Goal: Transaction & Acquisition: Book appointment/travel/reservation

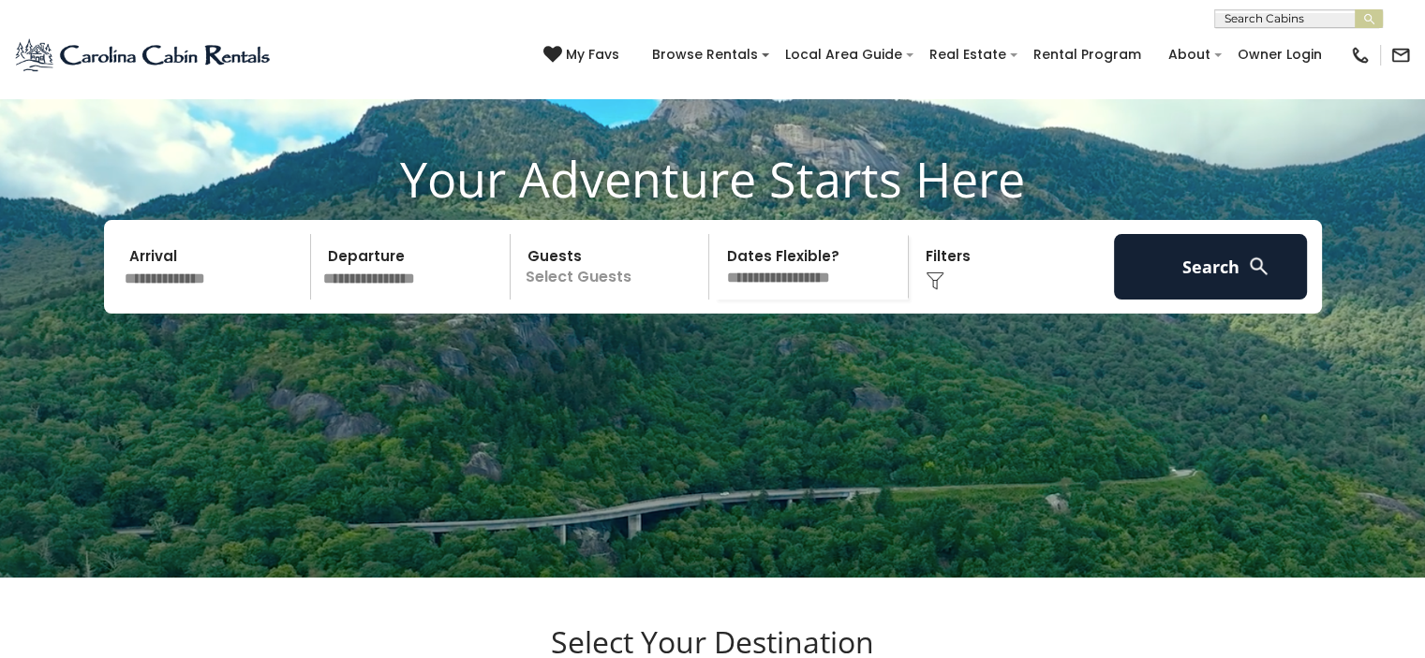
scroll to position [94, 0]
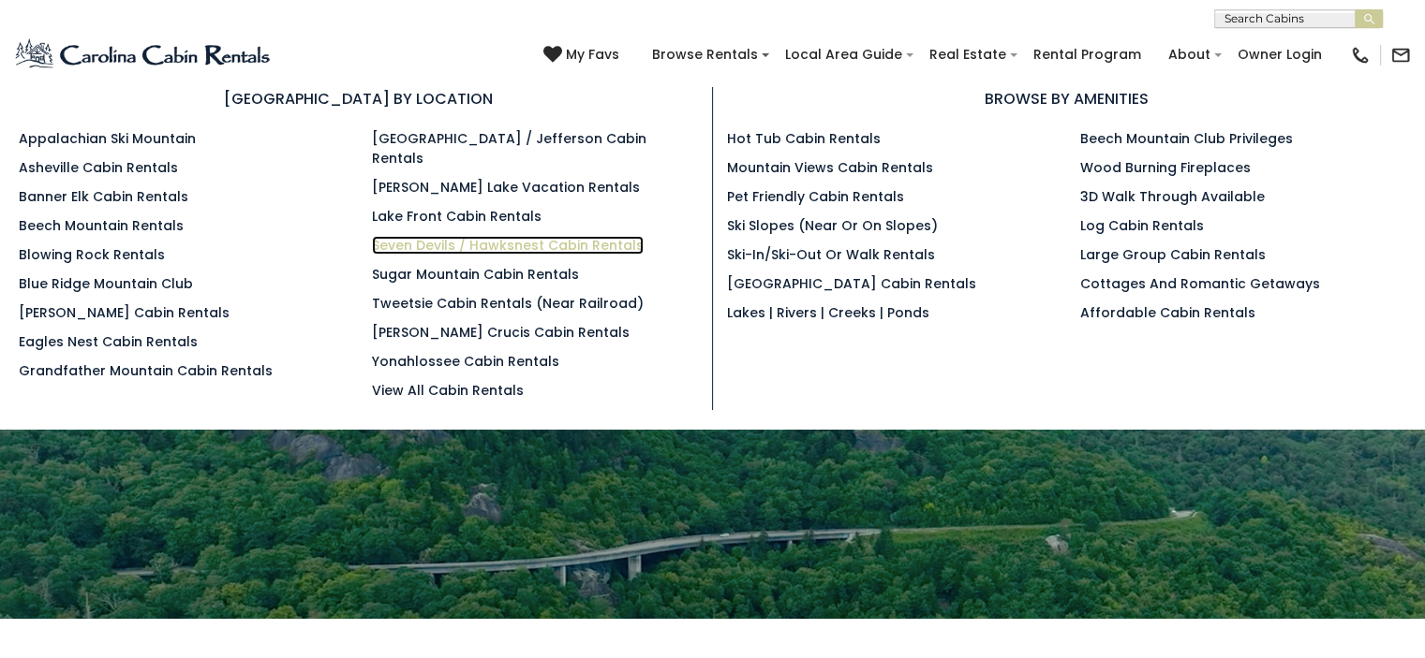
click at [439, 236] on link "Seven Devils / Hawksnest Cabin Rentals" at bounding box center [508, 245] width 272 height 19
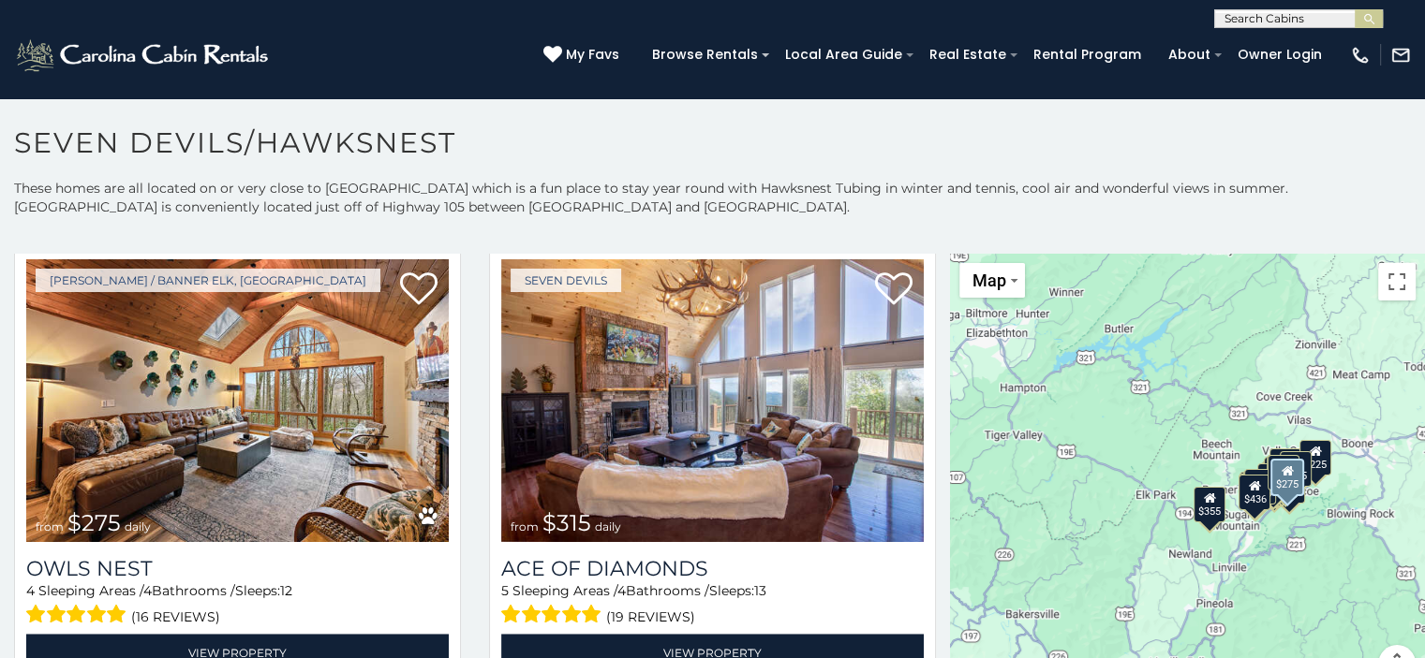
scroll to position [2810, 0]
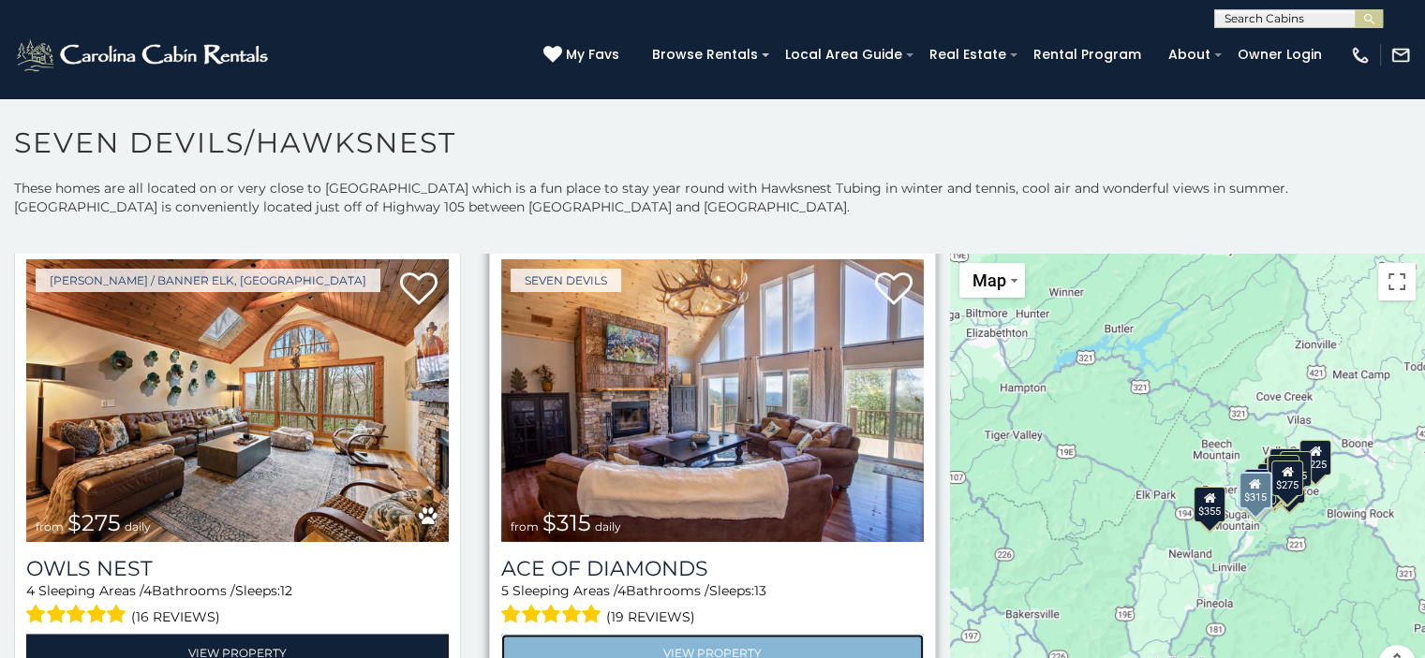
click at [697, 634] on link "View Property" at bounding box center [712, 653] width 422 height 38
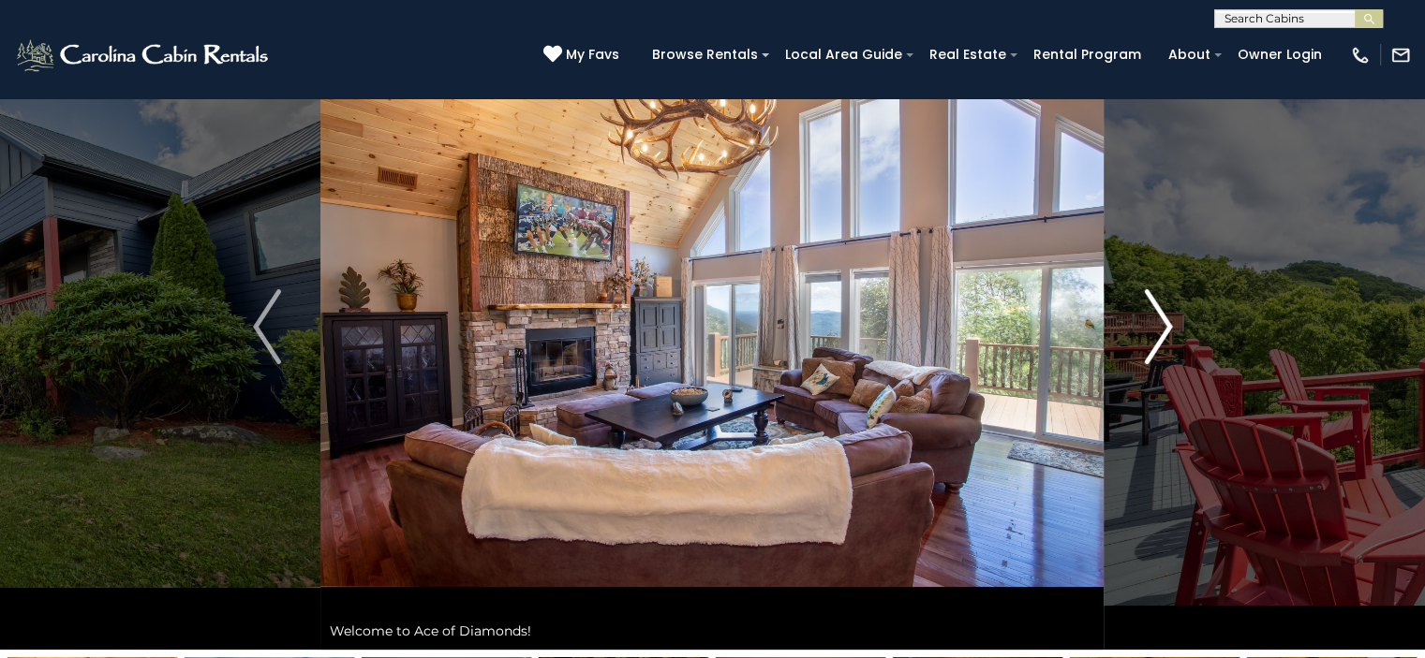
click at [1160, 330] on img "Next" at bounding box center [1158, 326] width 28 height 75
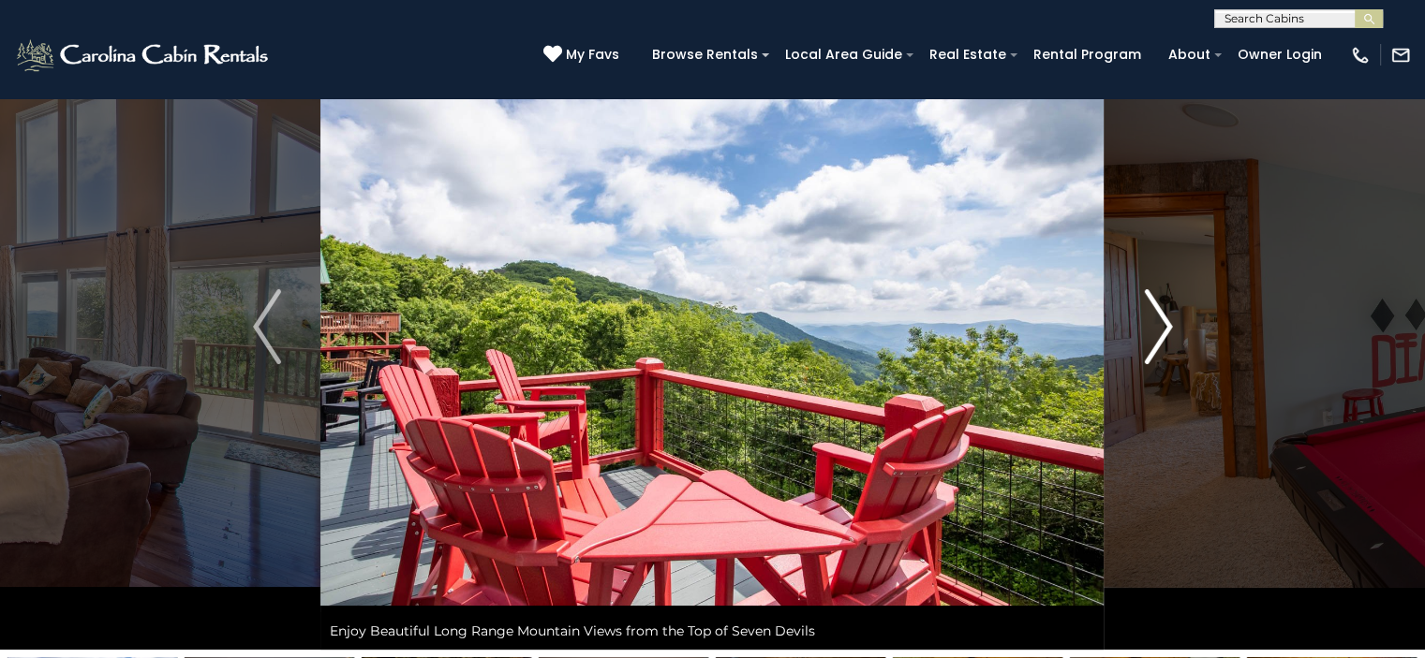
click at [1160, 330] on img "Next" at bounding box center [1158, 326] width 28 height 75
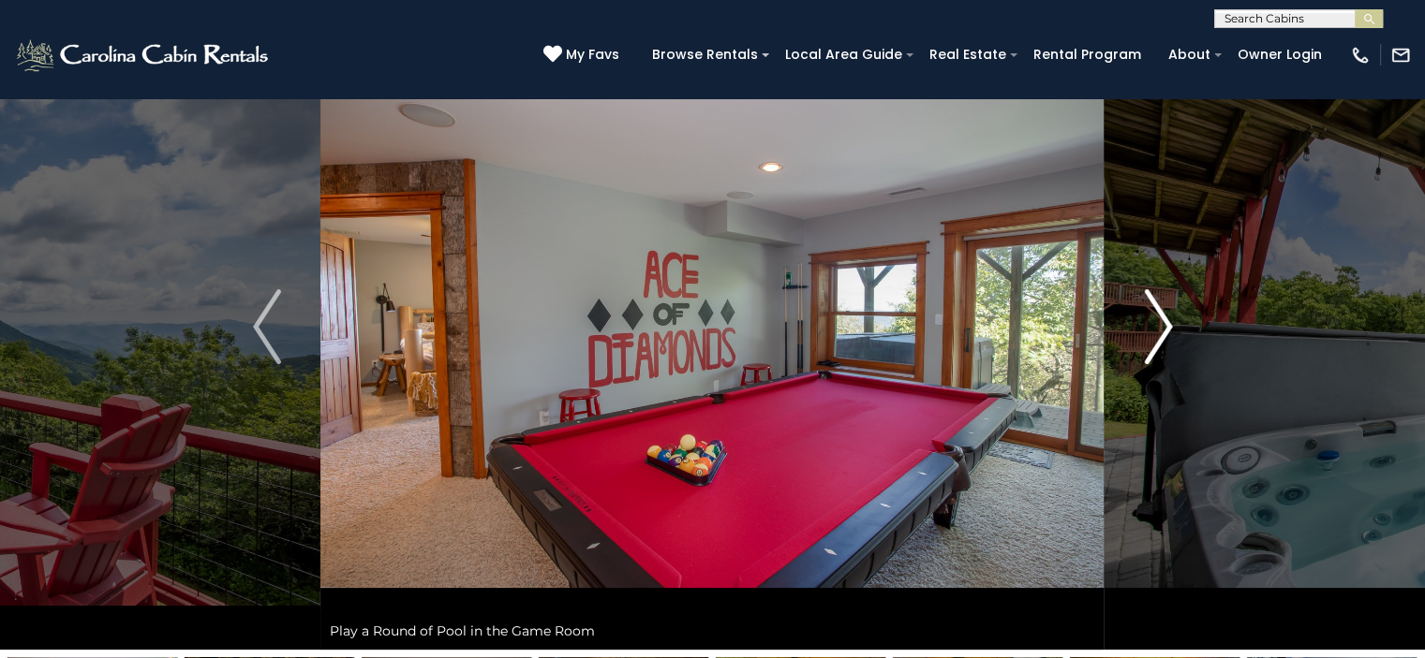
click at [1160, 330] on img "Next" at bounding box center [1158, 326] width 28 height 75
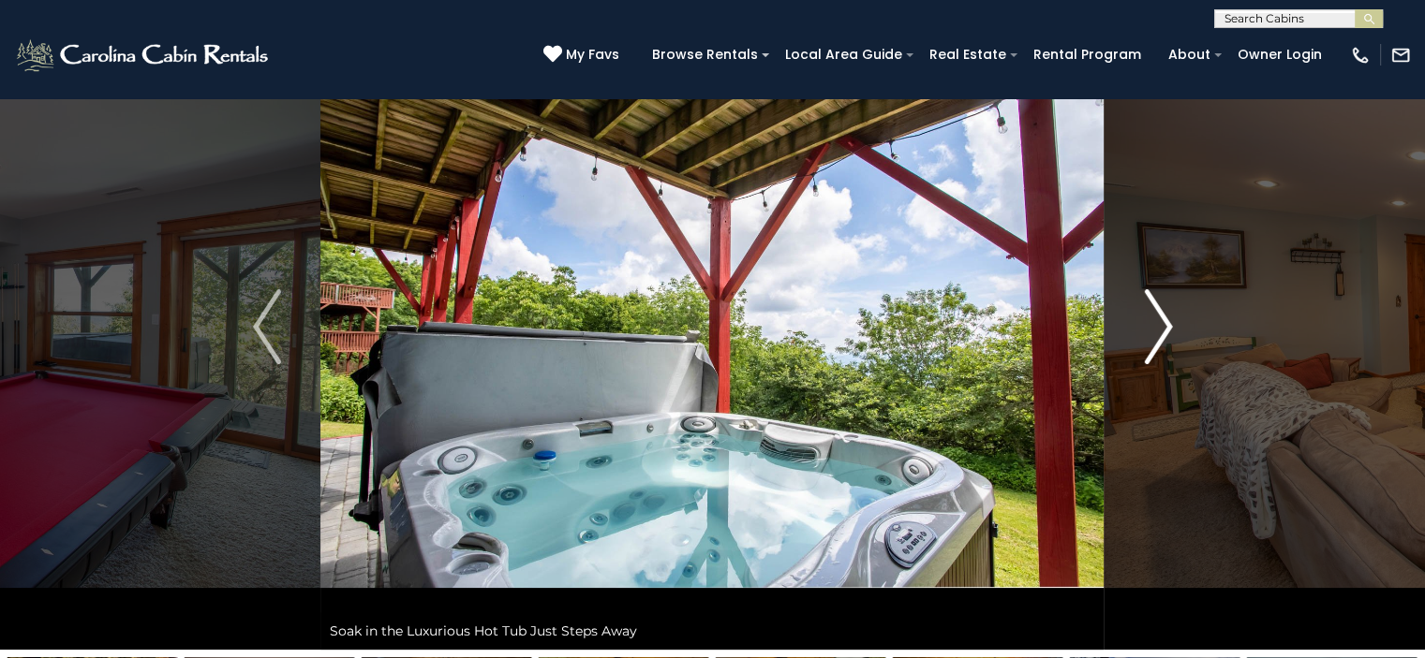
click at [1160, 330] on img "Next" at bounding box center [1158, 326] width 28 height 75
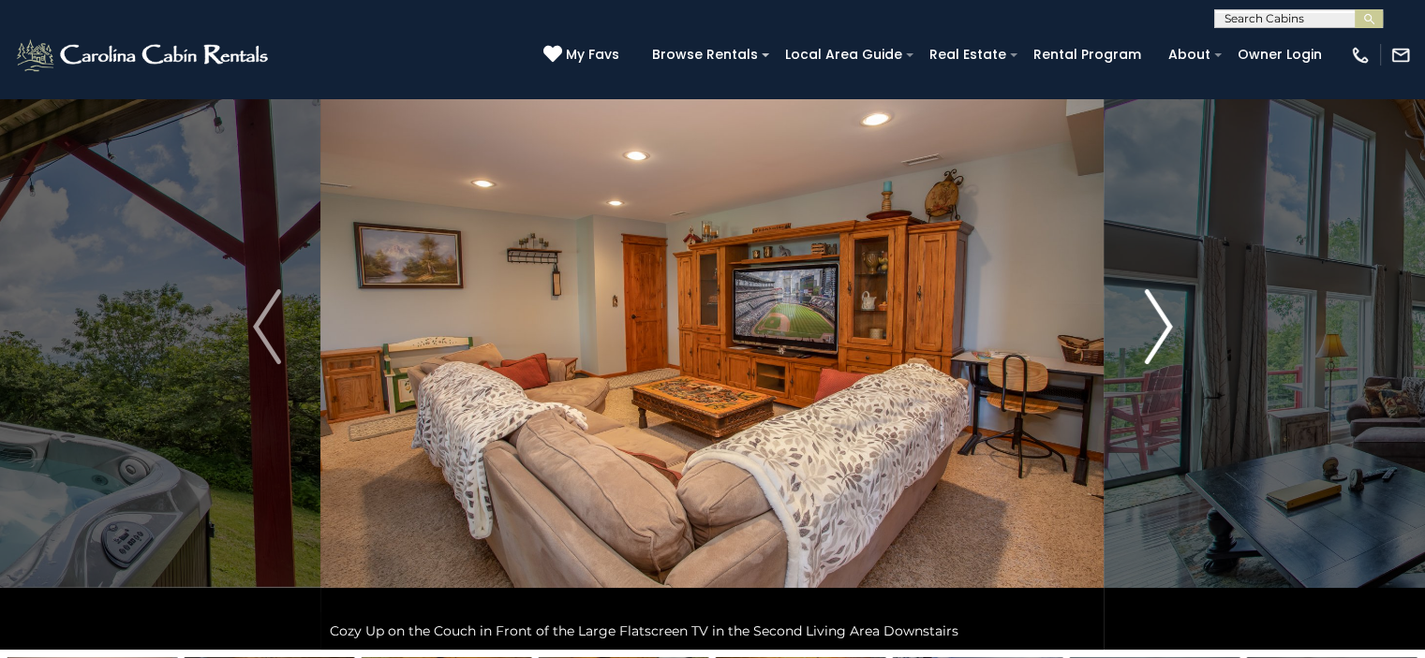
click at [1160, 330] on img "Next" at bounding box center [1158, 326] width 28 height 75
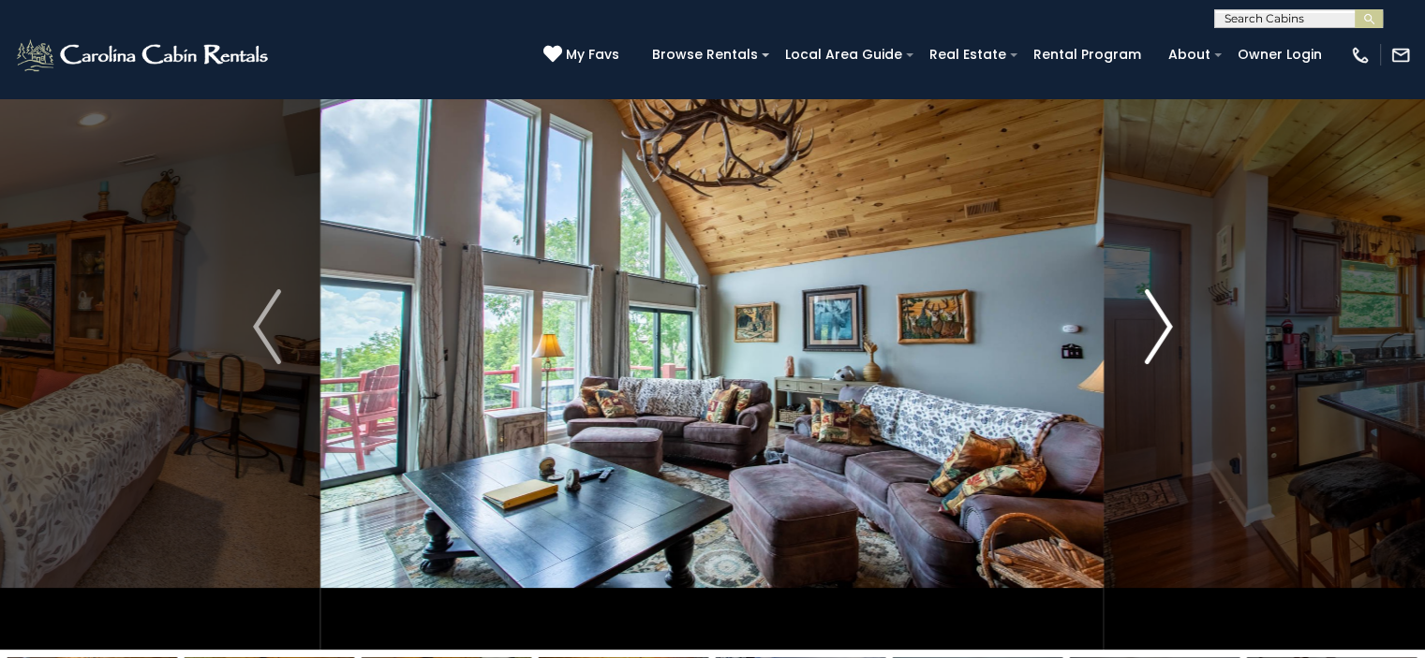
click at [1160, 330] on img "Next" at bounding box center [1158, 326] width 28 height 75
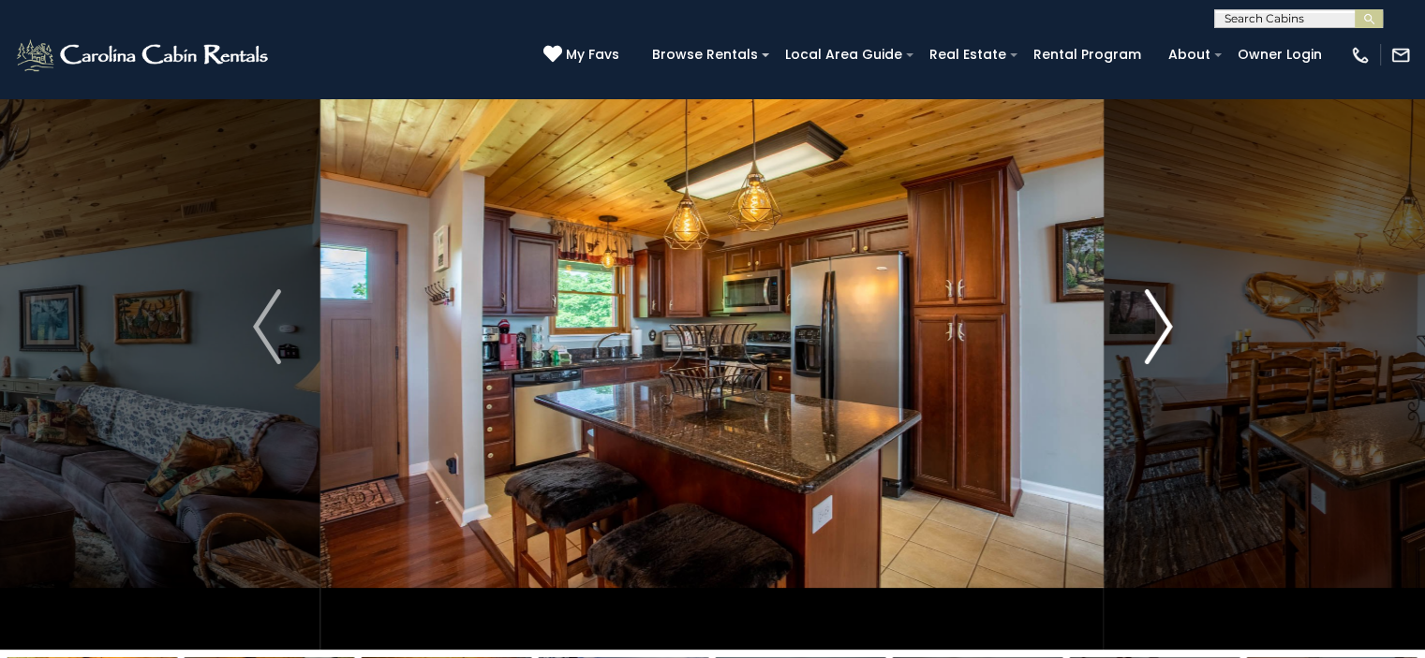
click at [1160, 330] on img "Next" at bounding box center [1158, 326] width 28 height 75
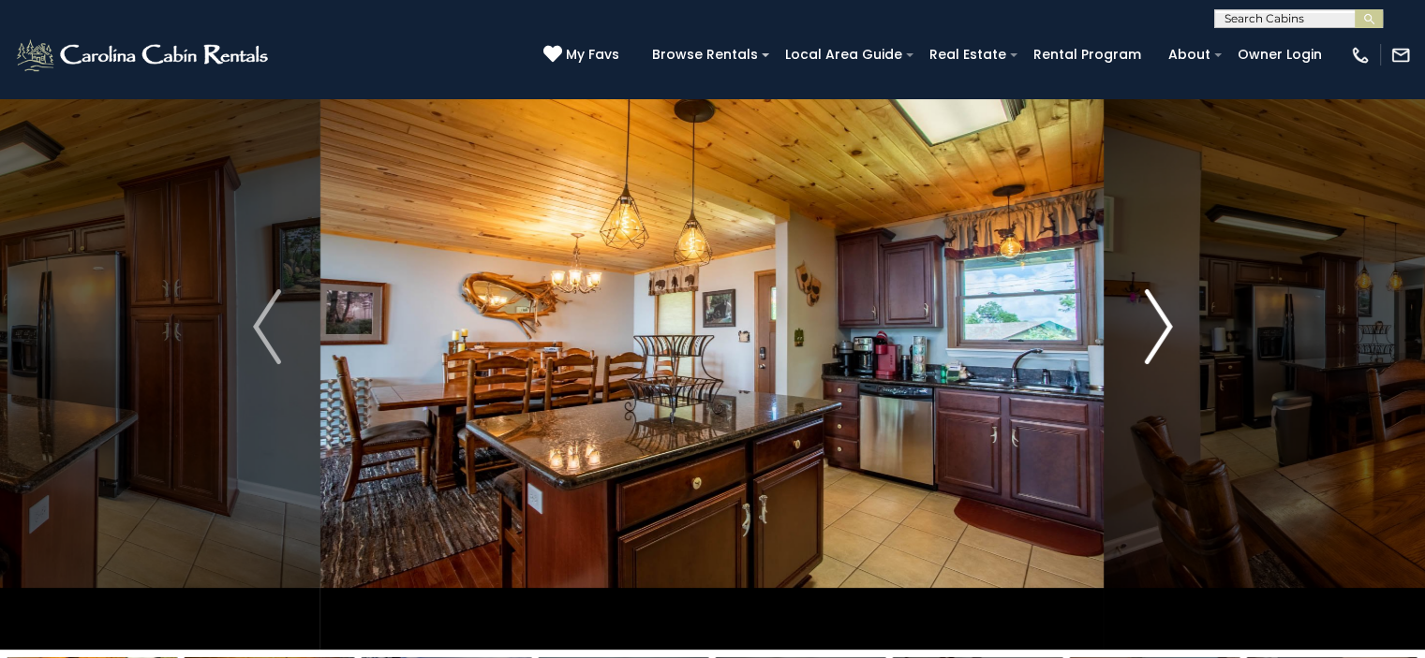
click at [1160, 330] on img "Next" at bounding box center [1158, 326] width 28 height 75
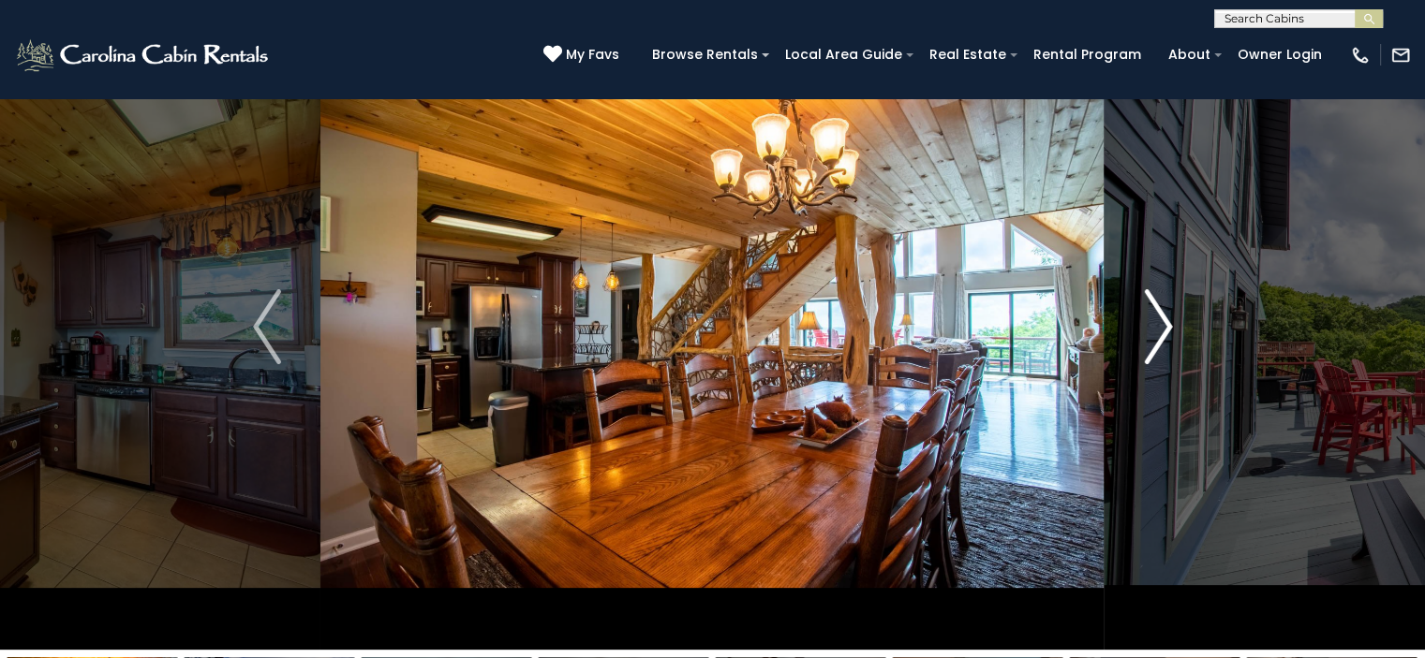
click at [1160, 330] on img "Next" at bounding box center [1158, 326] width 28 height 75
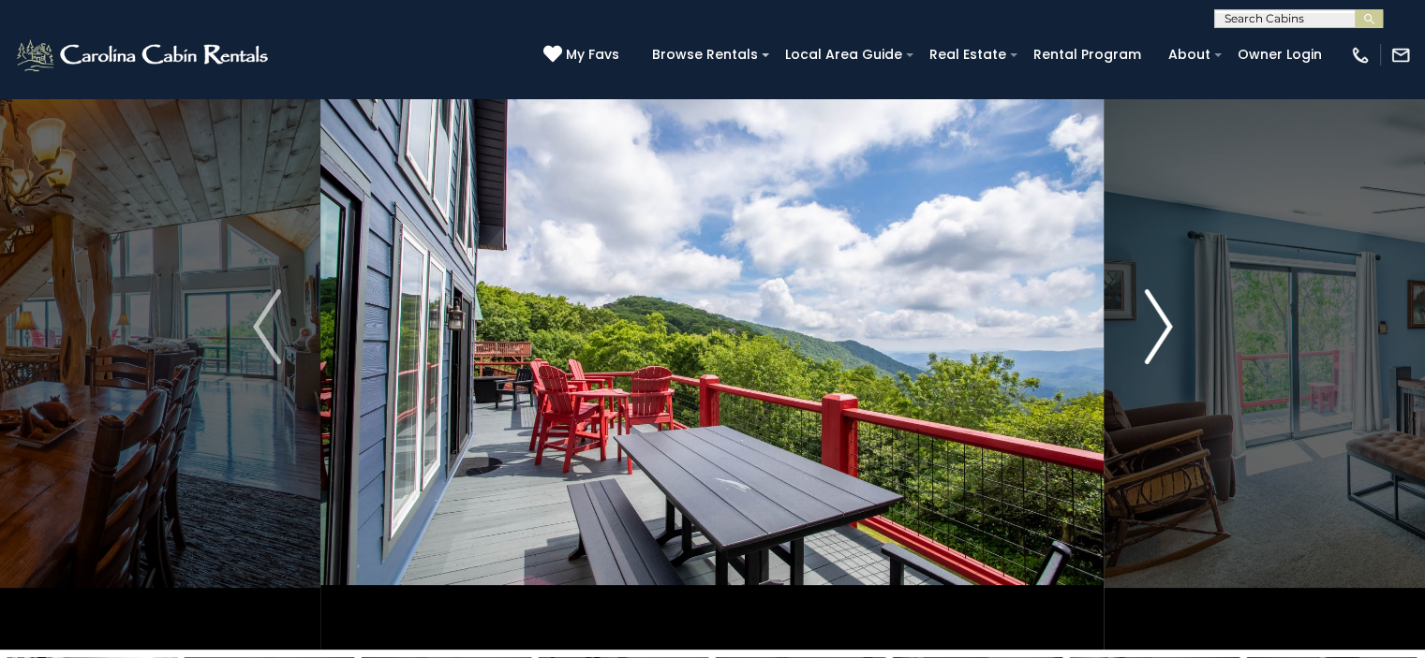
click at [1160, 330] on img "Next" at bounding box center [1158, 326] width 28 height 75
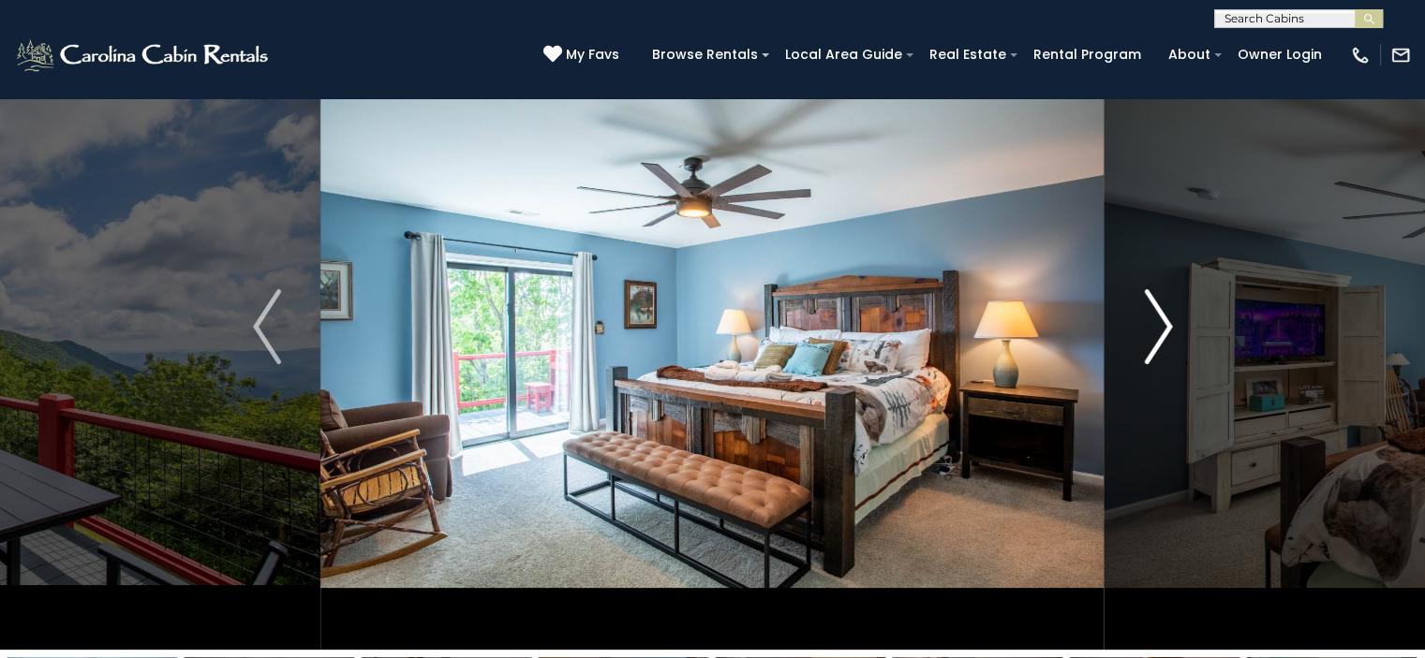
click at [1160, 330] on img "Next" at bounding box center [1158, 326] width 28 height 75
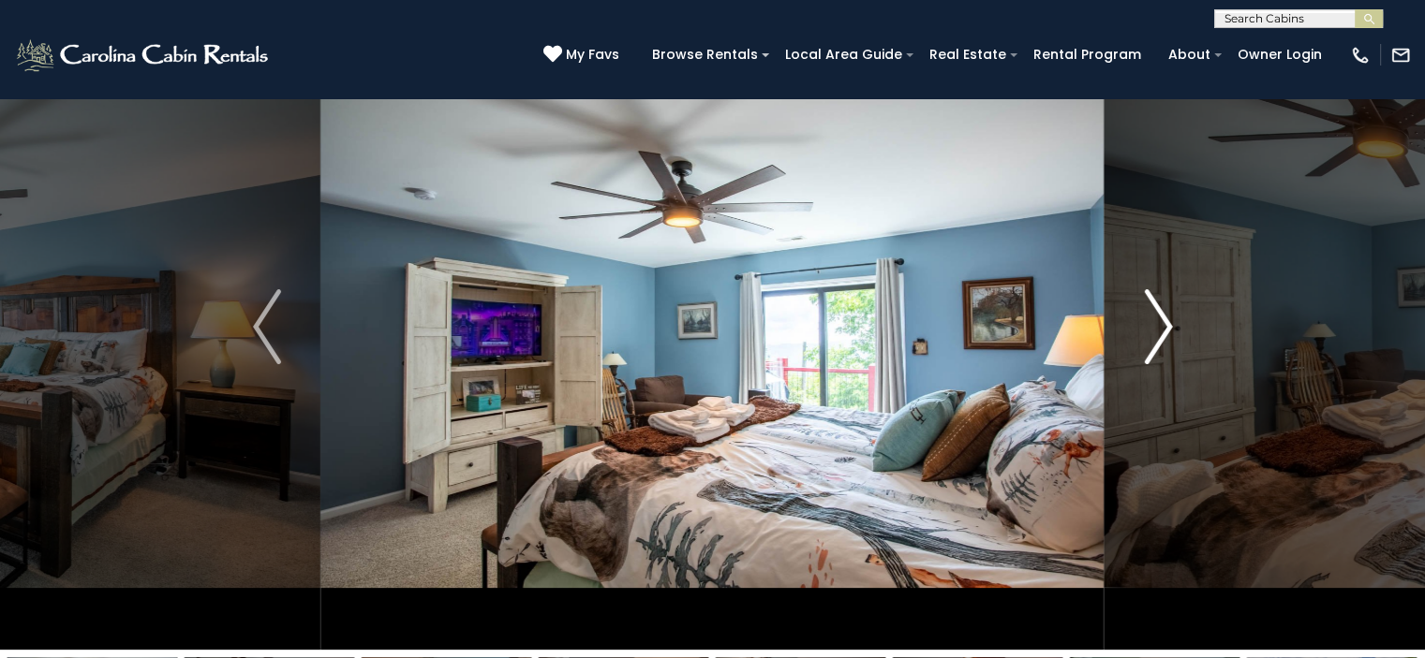
click at [1160, 330] on img "Next" at bounding box center [1158, 326] width 28 height 75
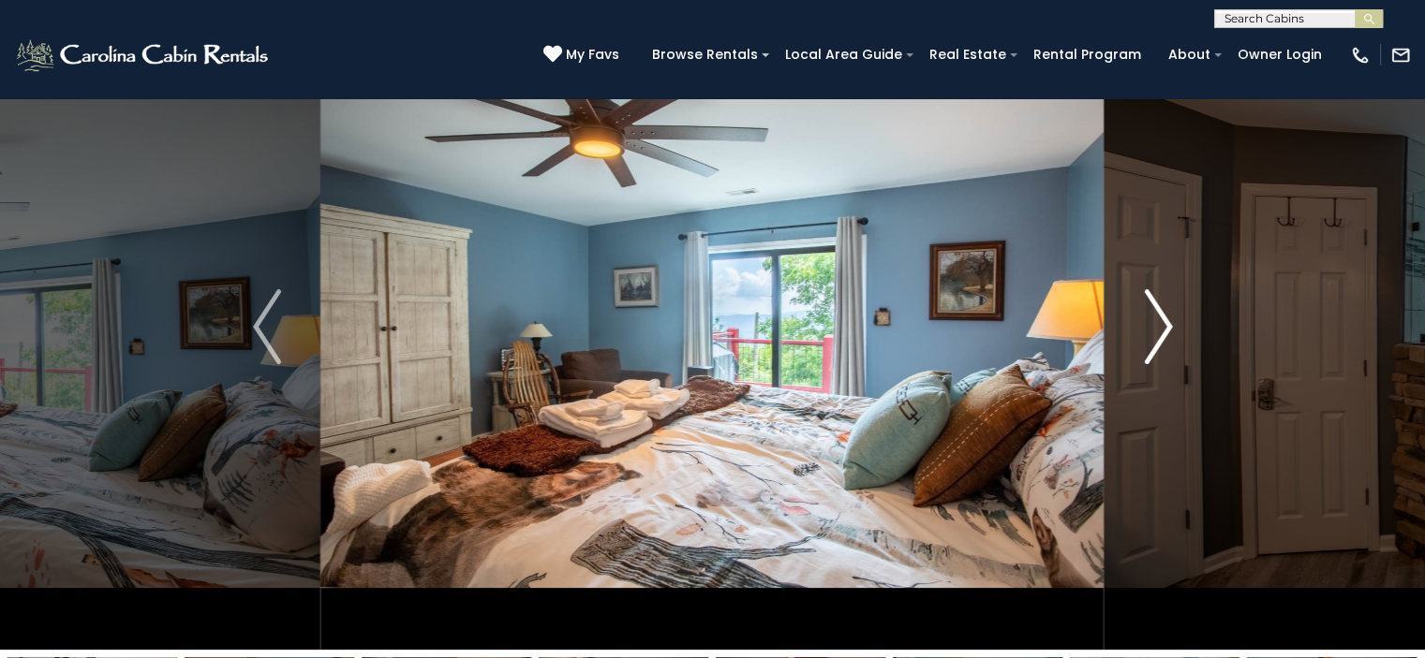
click at [1160, 330] on img "Next" at bounding box center [1158, 326] width 28 height 75
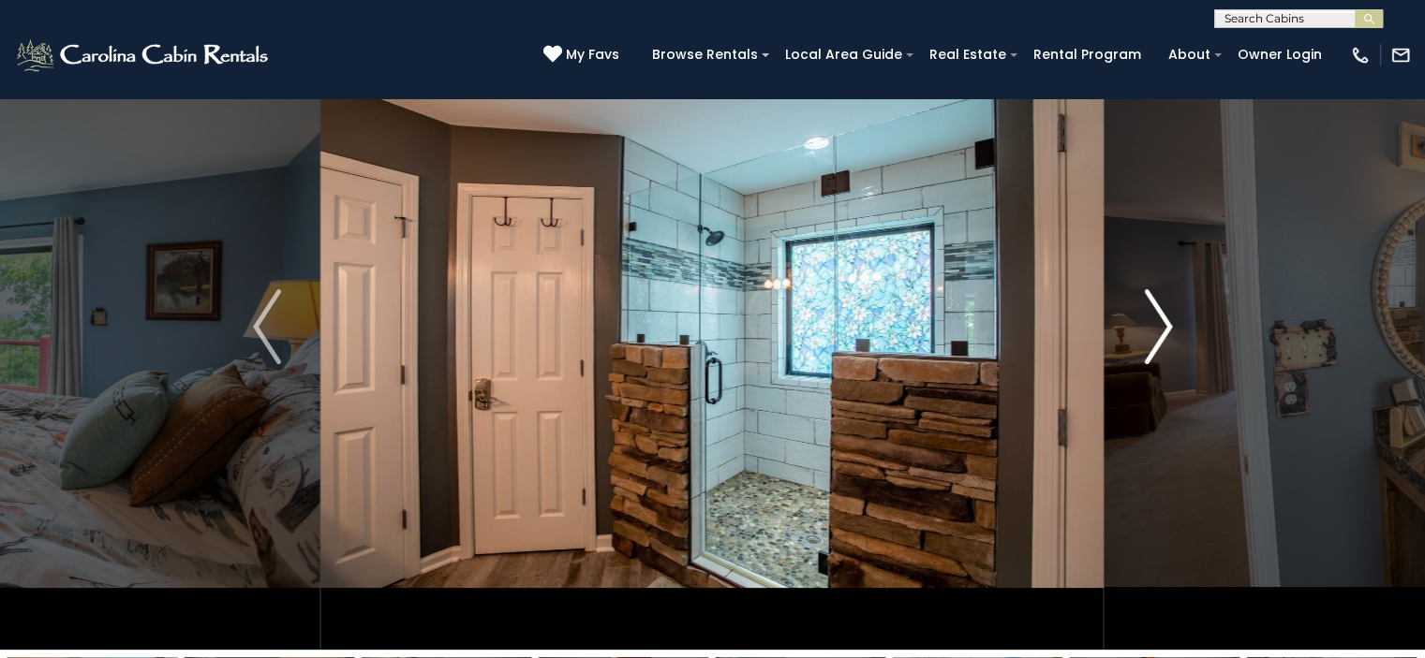
click at [1160, 330] on img "Next" at bounding box center [1158, 326] width 28 height 75
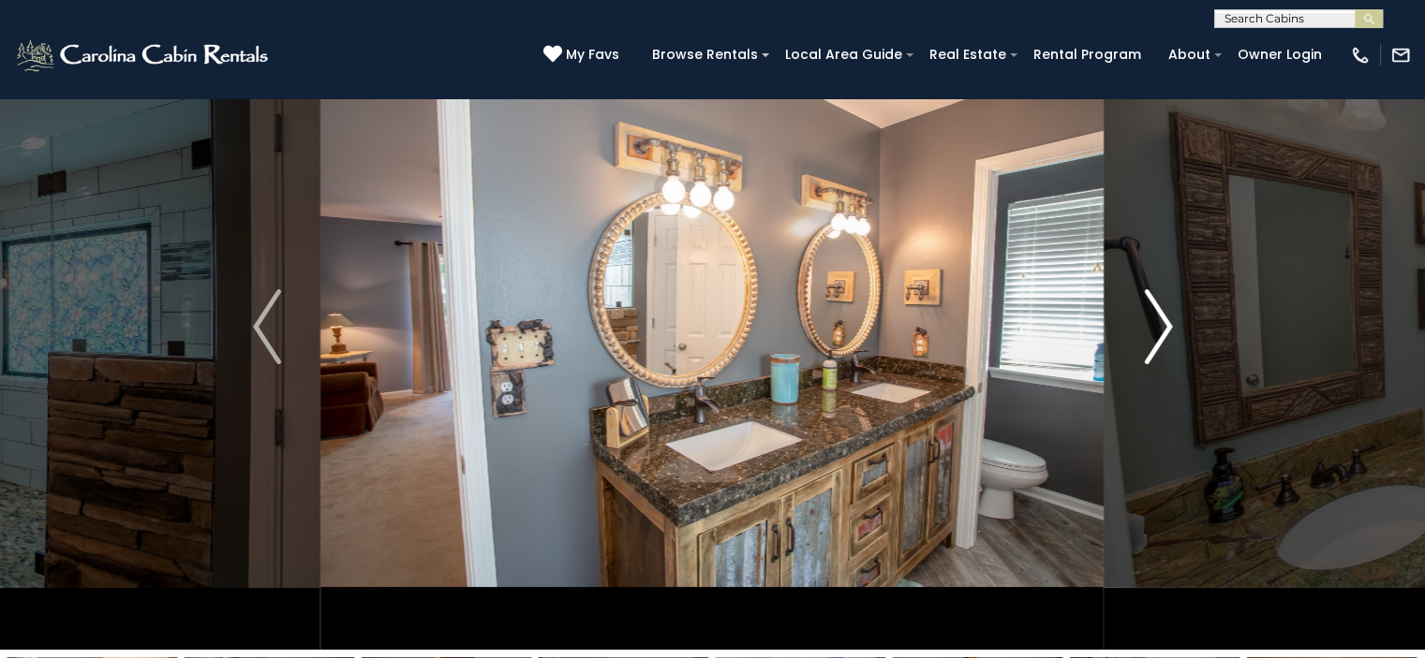
click at [1160, 330] on img "Next" at bounding box center [1158, 326] width 28 height 75
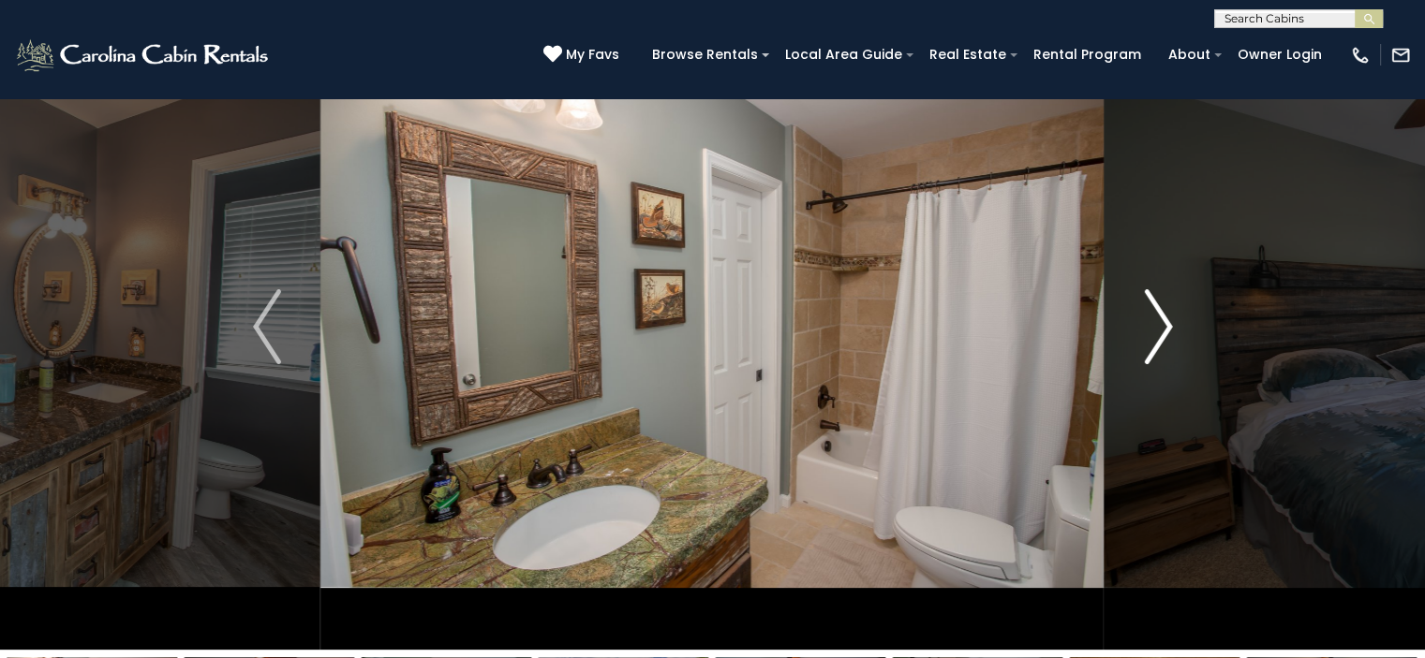
click at [1160, 330] on img "Next" at bounding box center [1158, 326] width 28 height 75
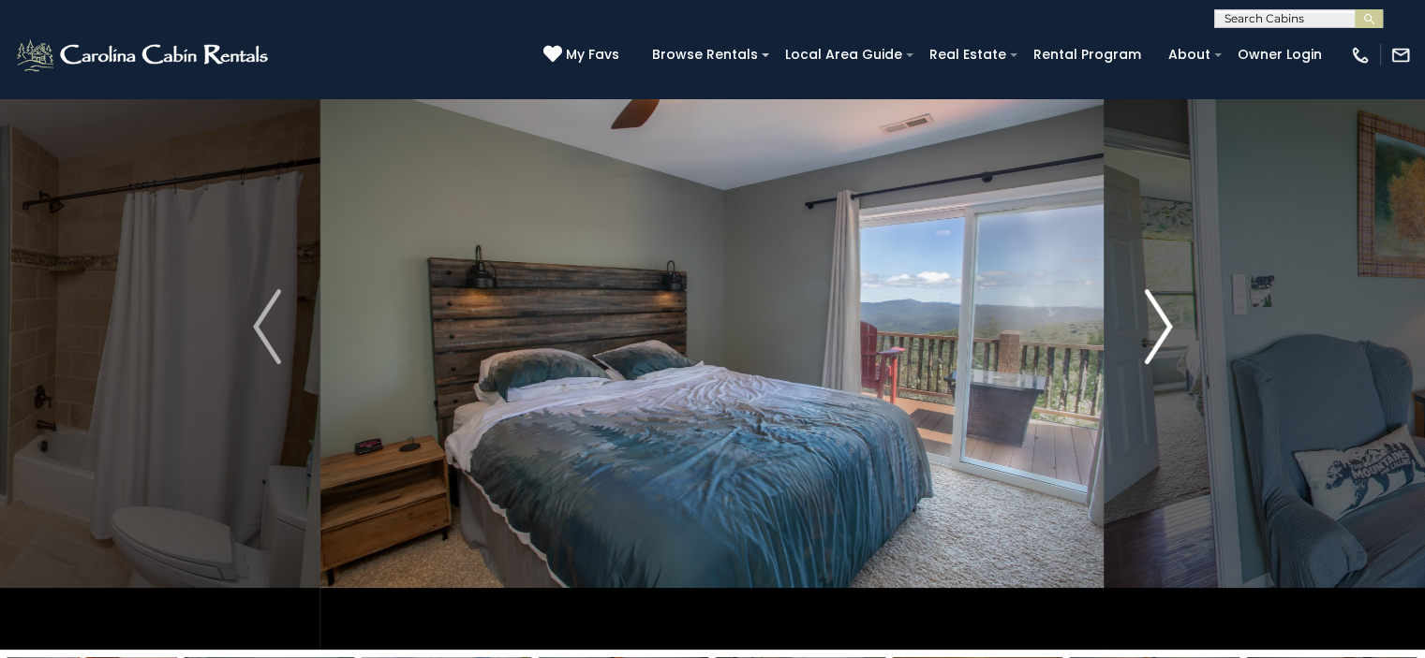
click at [1160, 330] on img "Next" at bounding box center [1158, 326] width 28 height 75
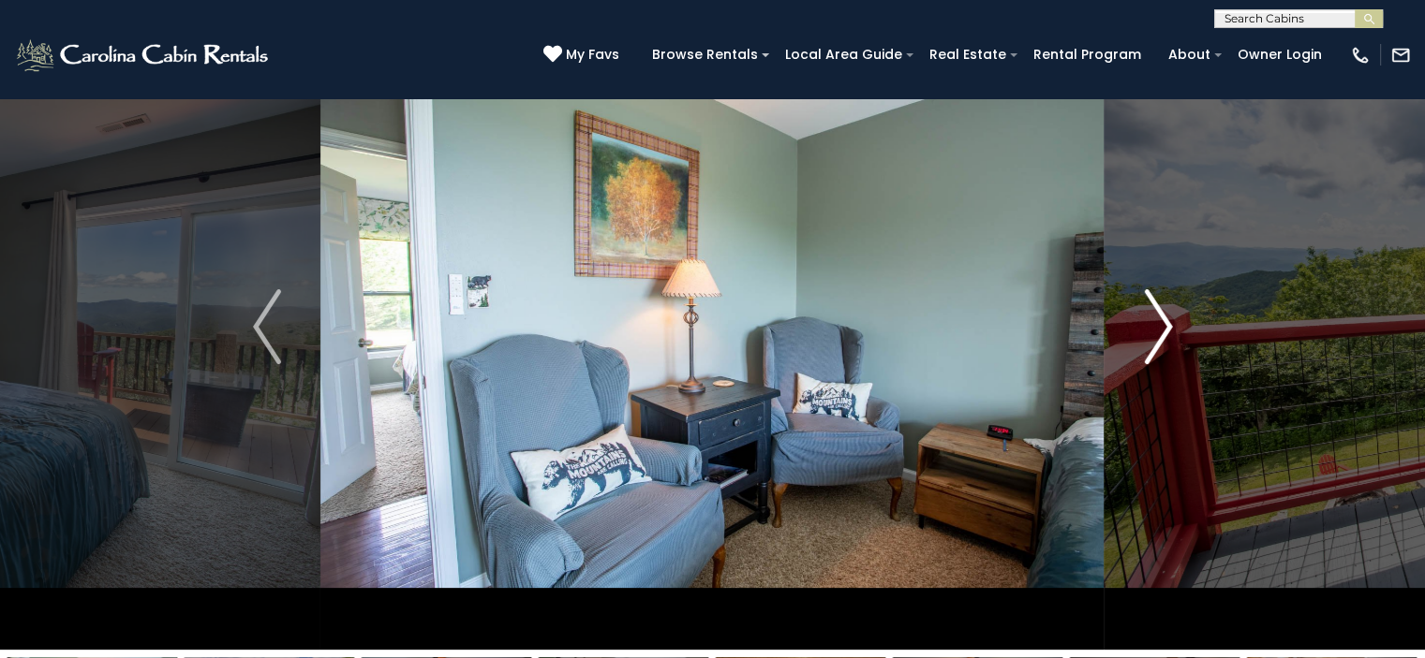
click at [1160, 330] on img "Next" at bounding box center [1158, 326] width 28 height 75
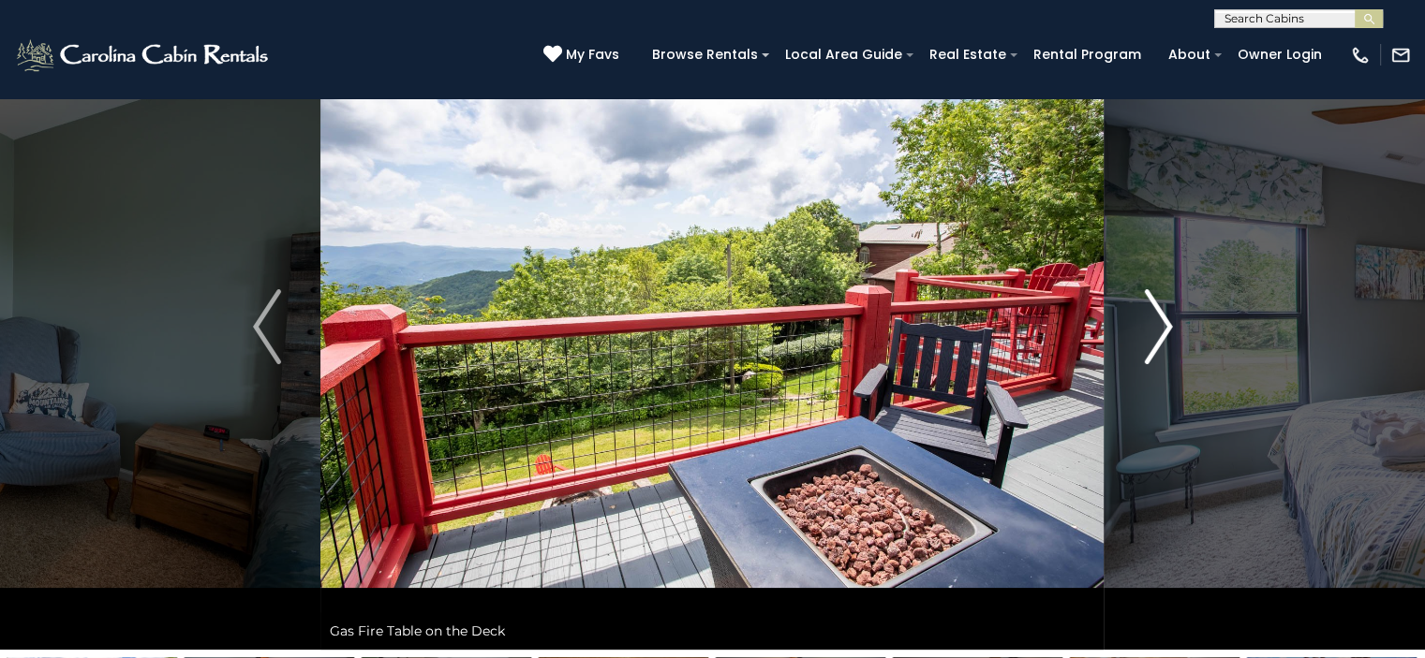
click at [1160, 330] on img "Next" at bounding box center [1158, 326] width 28 height 75
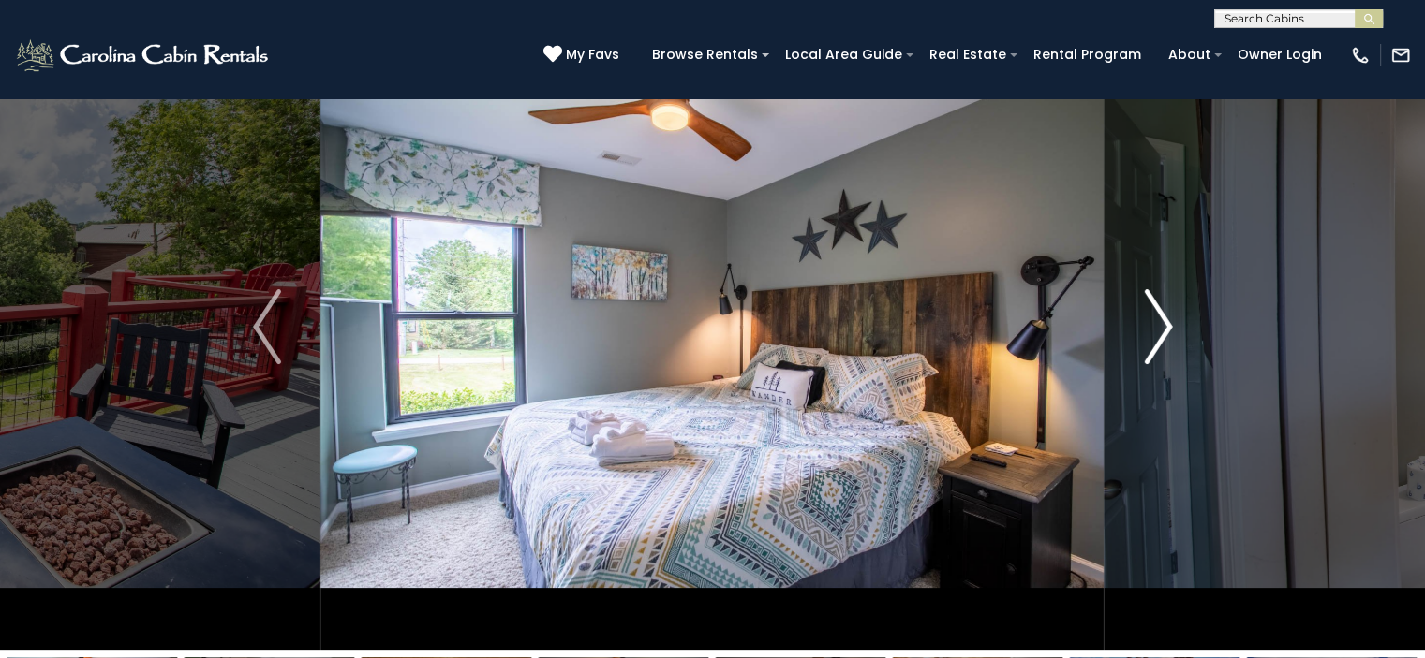
click at [1160, 330] on img "Next" at bounding box center [1158, 326] width 28 height 75
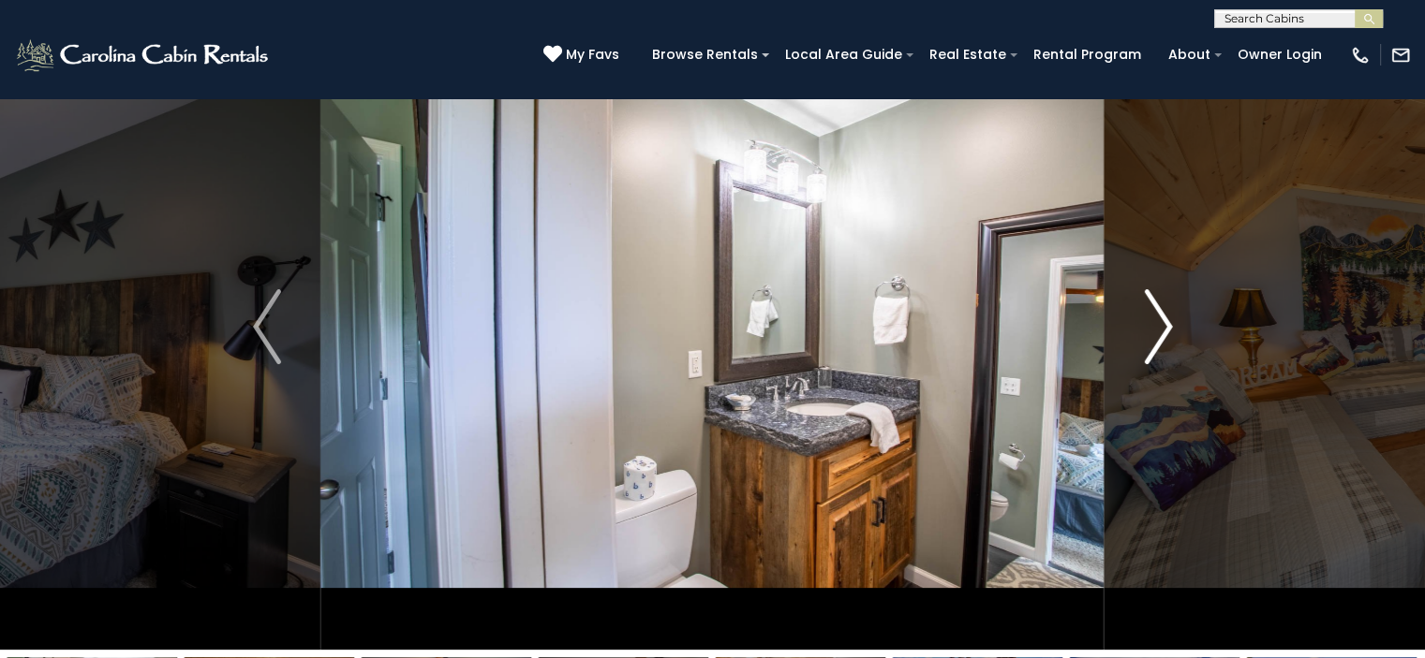
click at [1160, 330] on img "Next" at bounding box center [1158, 326] width 28 height 75
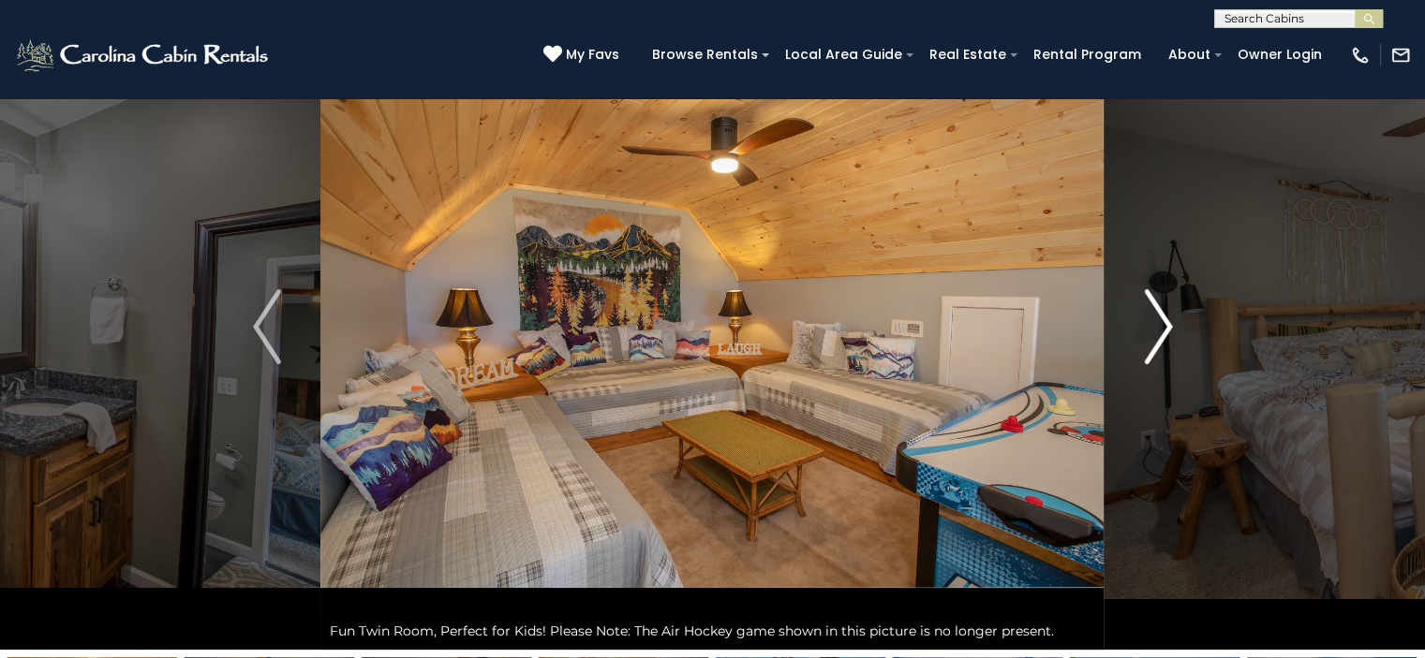
click at [1160, 329] on img "Next" at bounding box center [1158, 326] width 28 height 75
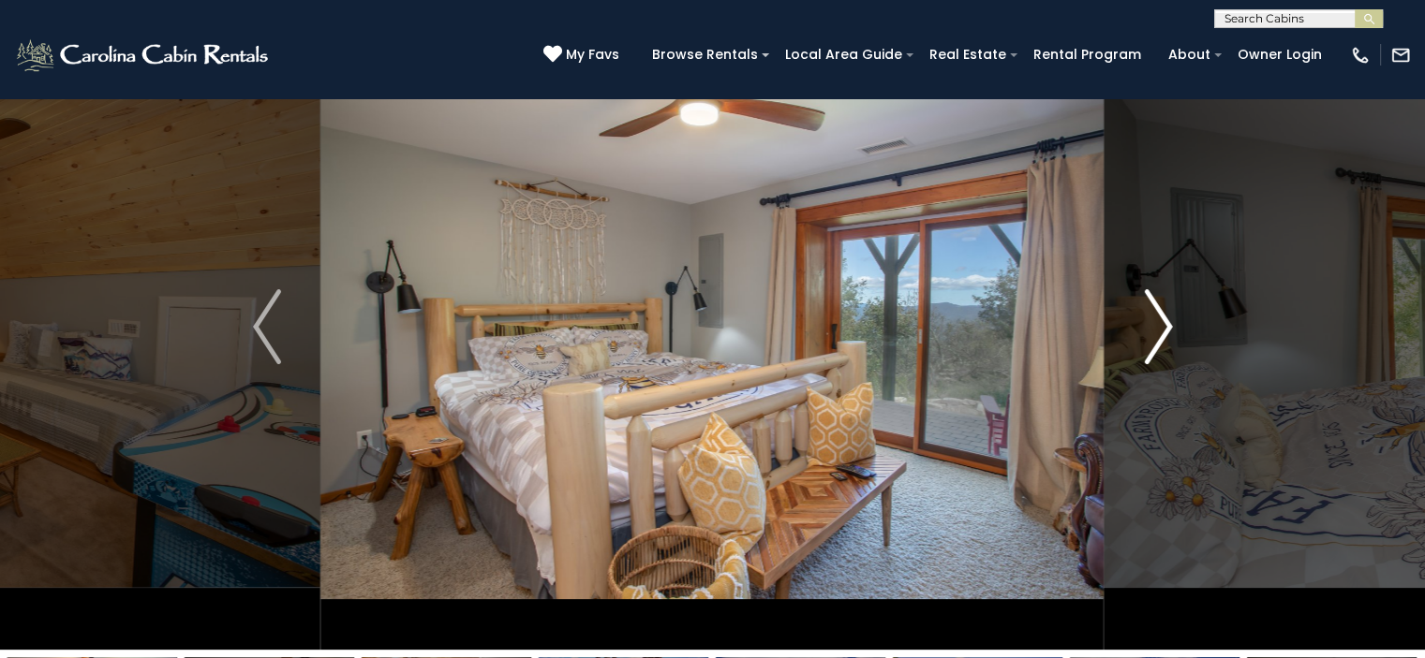
click at [1160, 329] on img "Next" at bounding box center [1158, 326] width 28 height 75
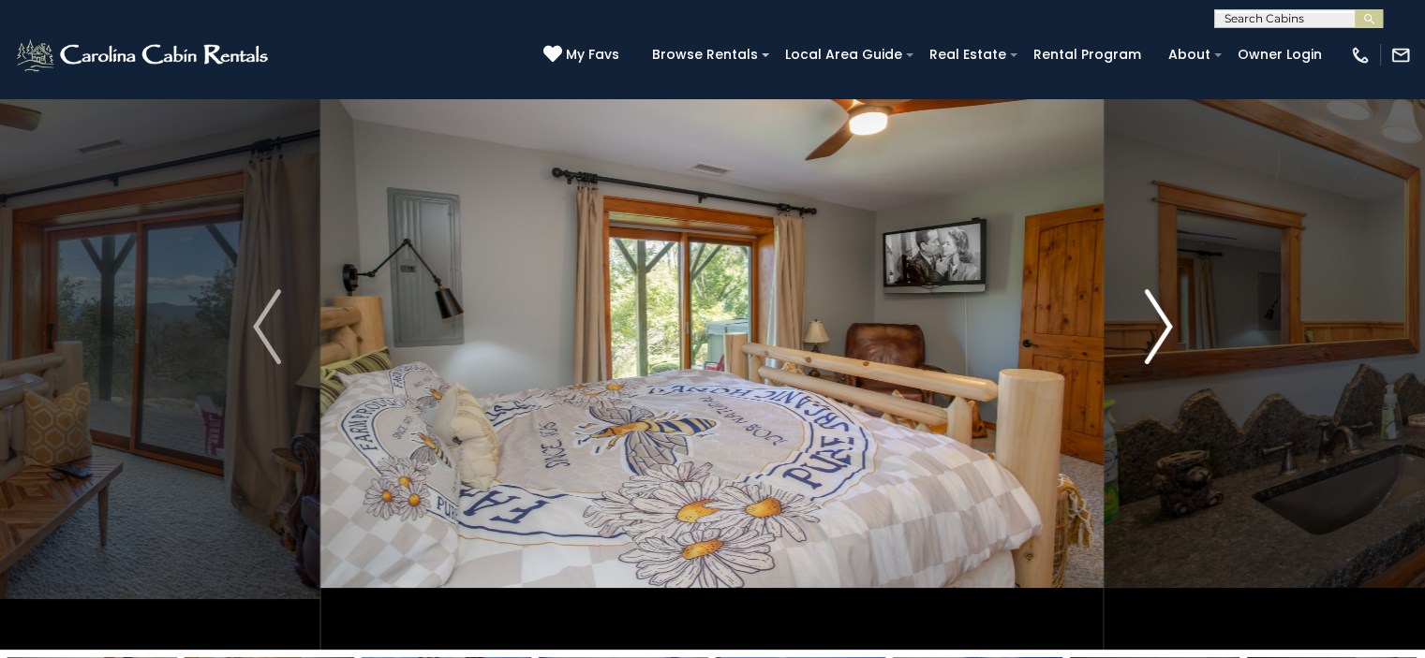
click at [1160, 329] on img "Next" at bounding box center [1158, 326] width 28 height 75
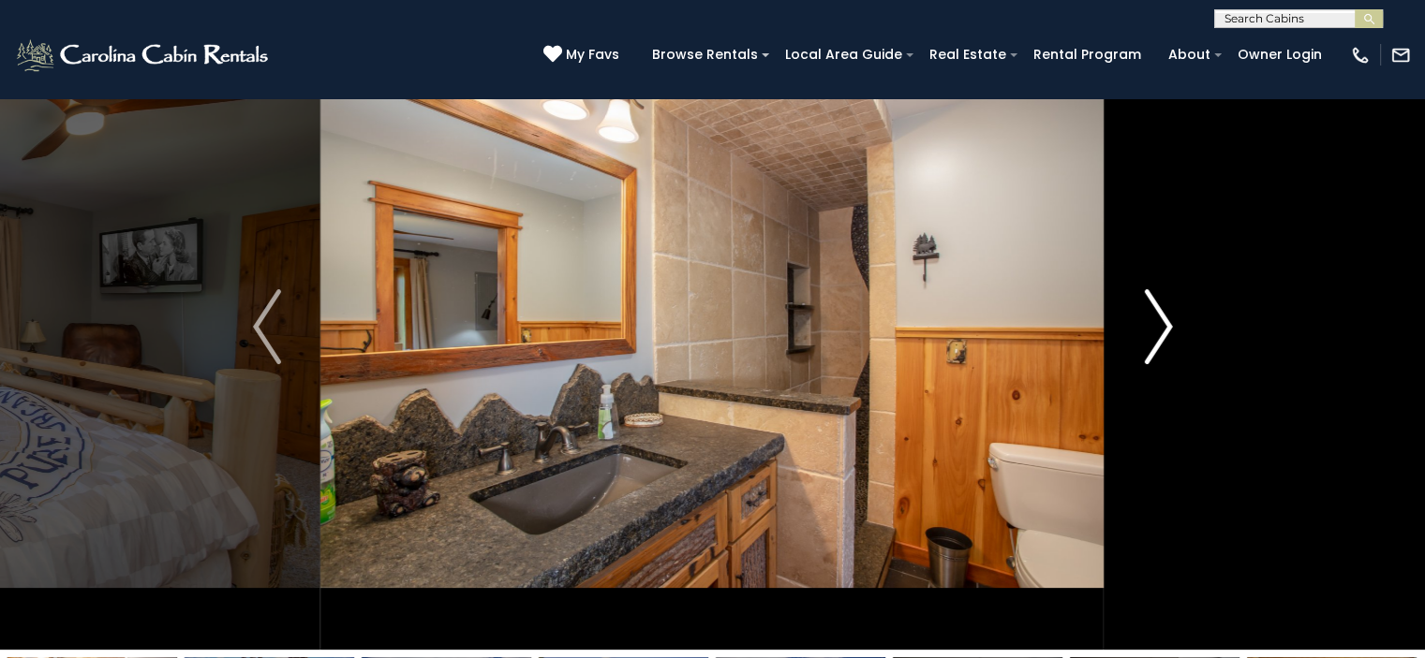
click at [1160, 329] on img "Next" at bounding box center [1158, 326] width 28 height 75
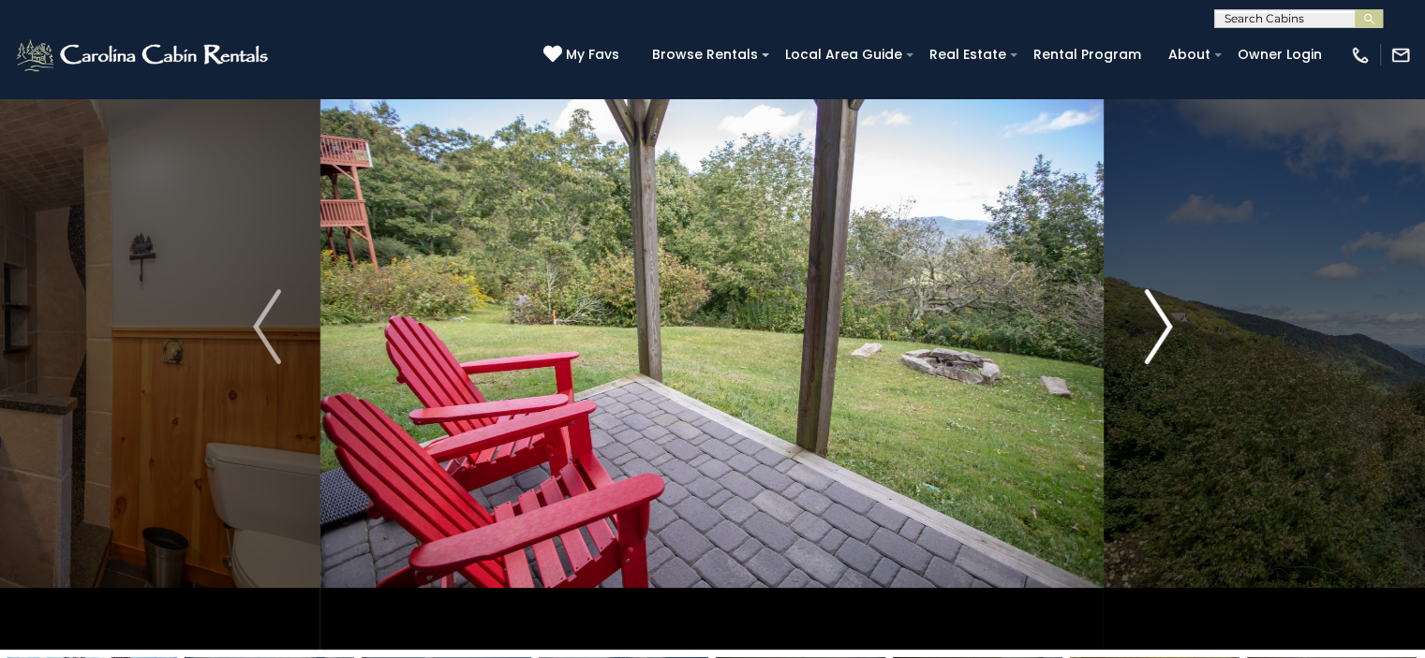
click at [1160, 329] on img "Next" at bounding box center [1158, 326] width 28 height 75
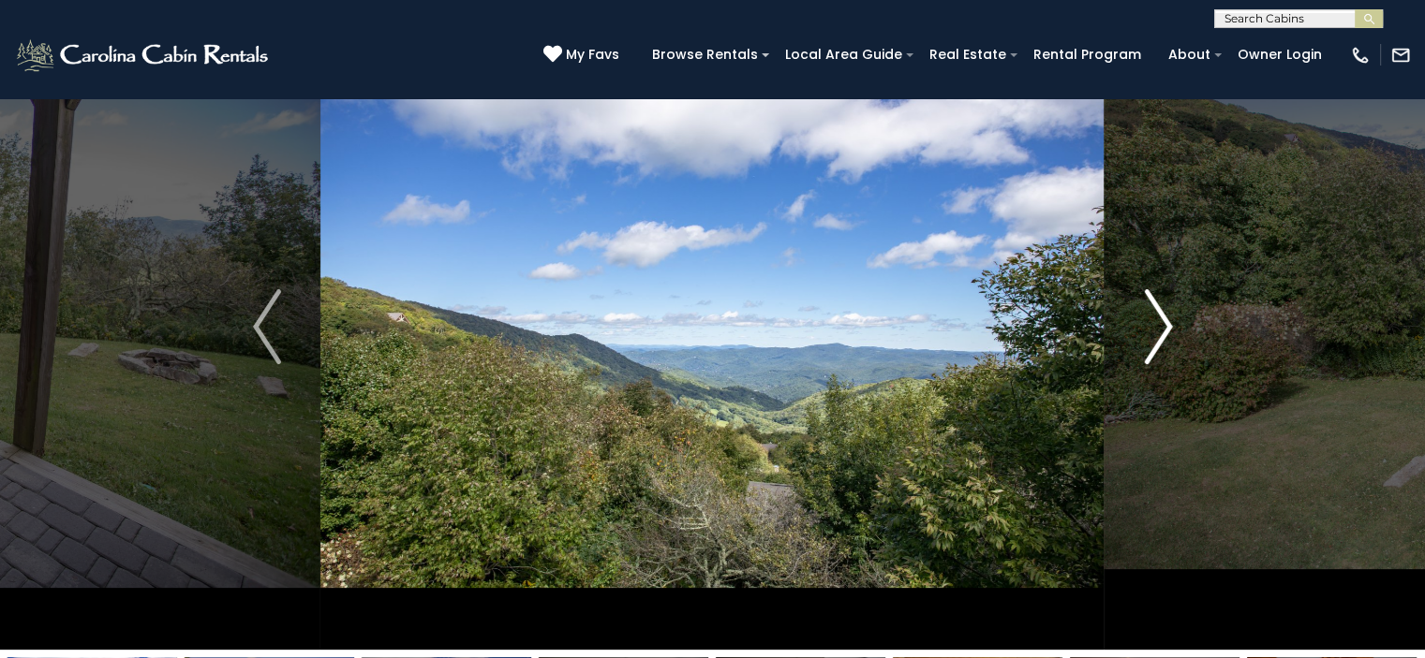
click at [1160, 329] on img "Next" at bounding box center [1158, 326] width 28 height 75
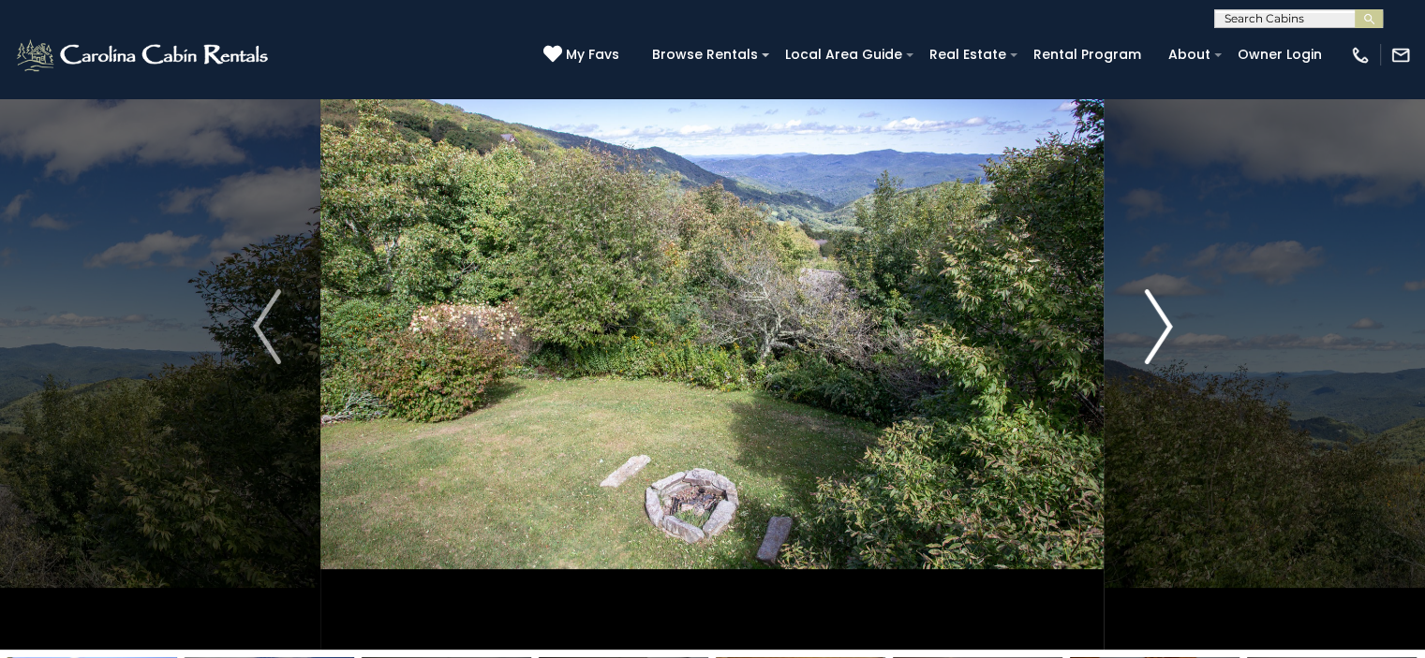
click at [1160, 329] on img "Next" at bounding box center [1158, 326] width 28 height 75
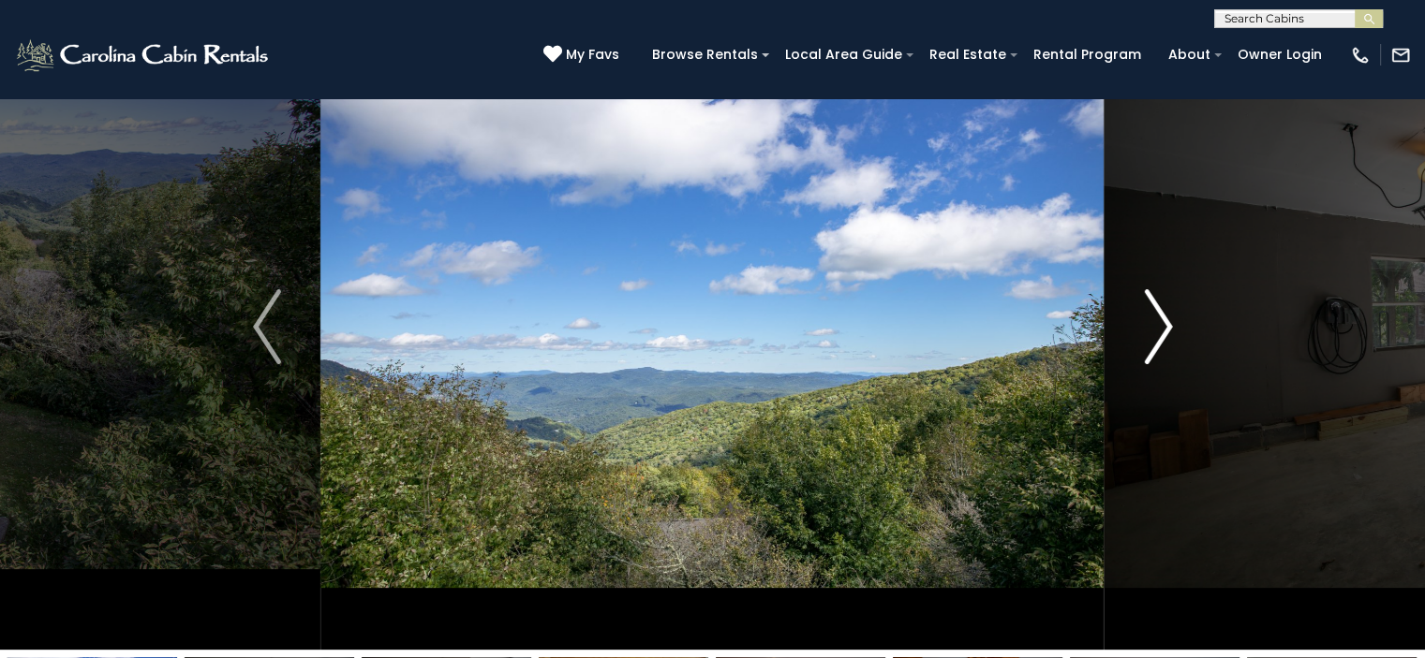
click at [1160, 329] on img "Next" at bounding box center [1158, 326] width 28 height 75
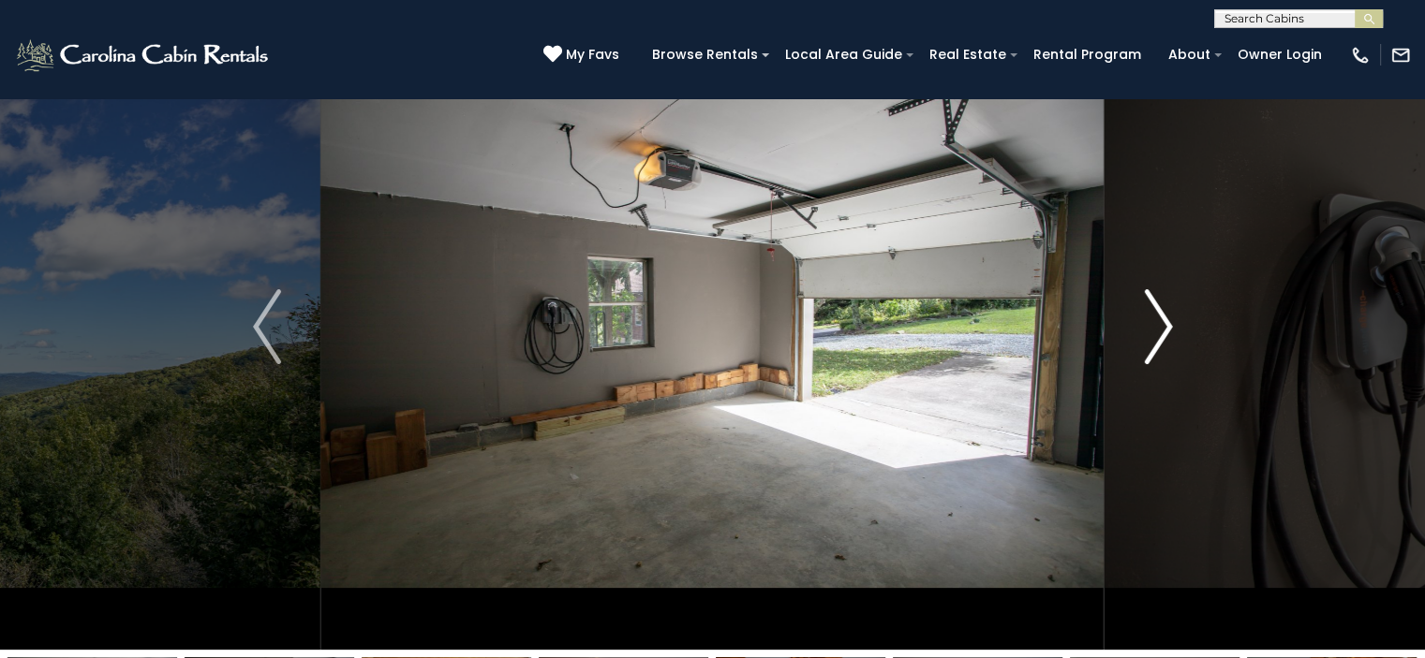
click at [1160, 329] on img "Next" at bounding box center [1158, 326] width 28 height 75
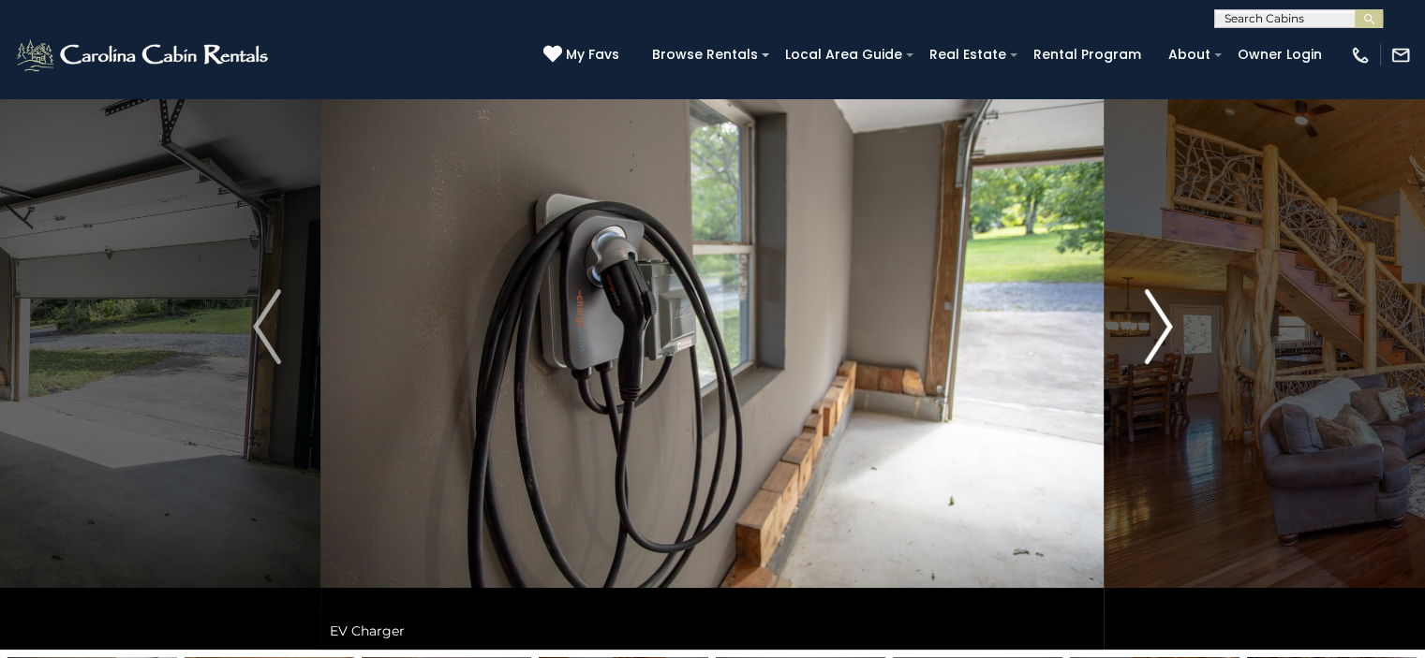
click at [1160, 329] on img "Next" at bounding box center [1158, 326] width 28 height 75
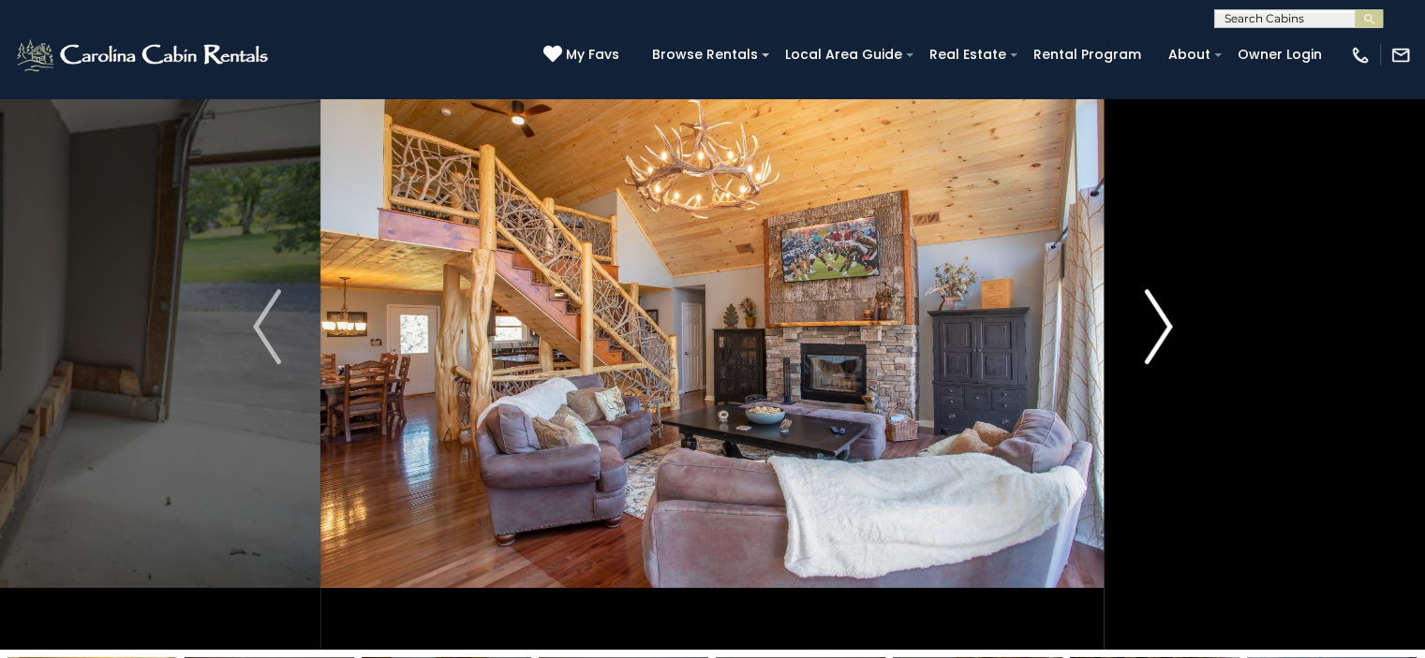
click at [1159, 329] on img "Next" at bounding box center [1158, 326] width 28 height 75
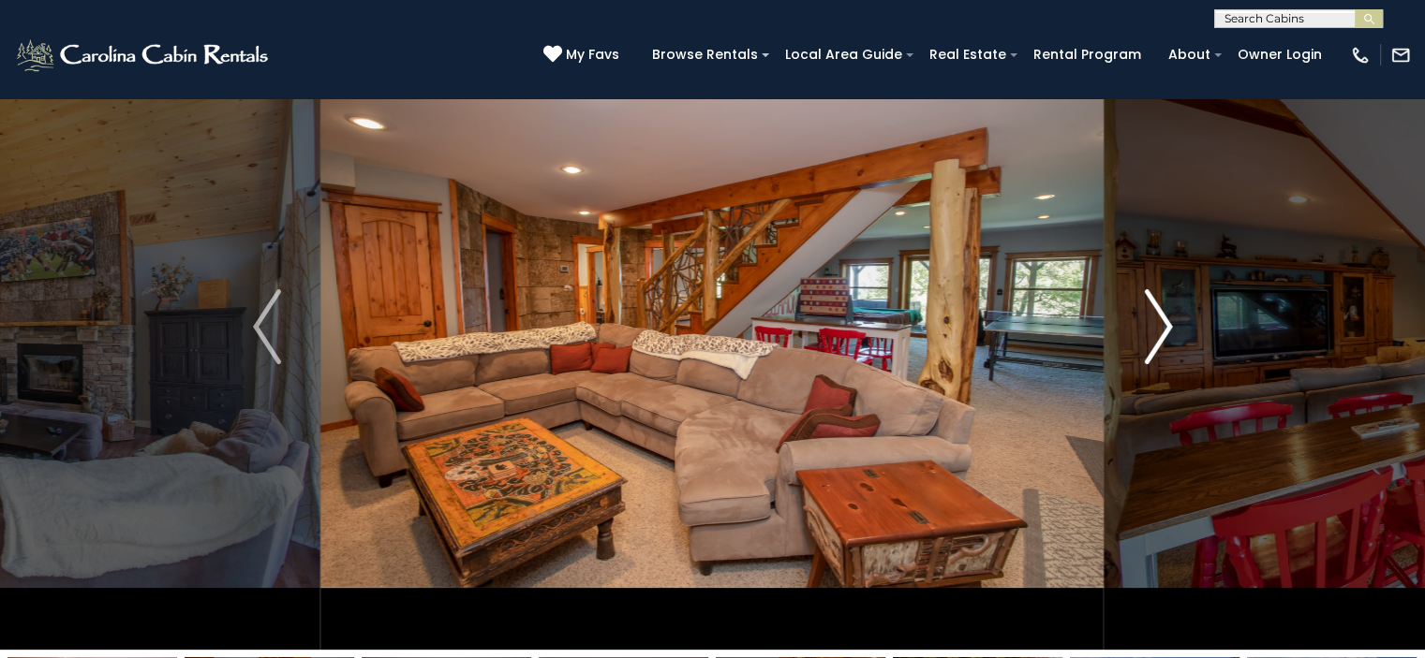
click at [1159, 329] on img "Next" at bounding box center [1158, 326] width 28 height 75
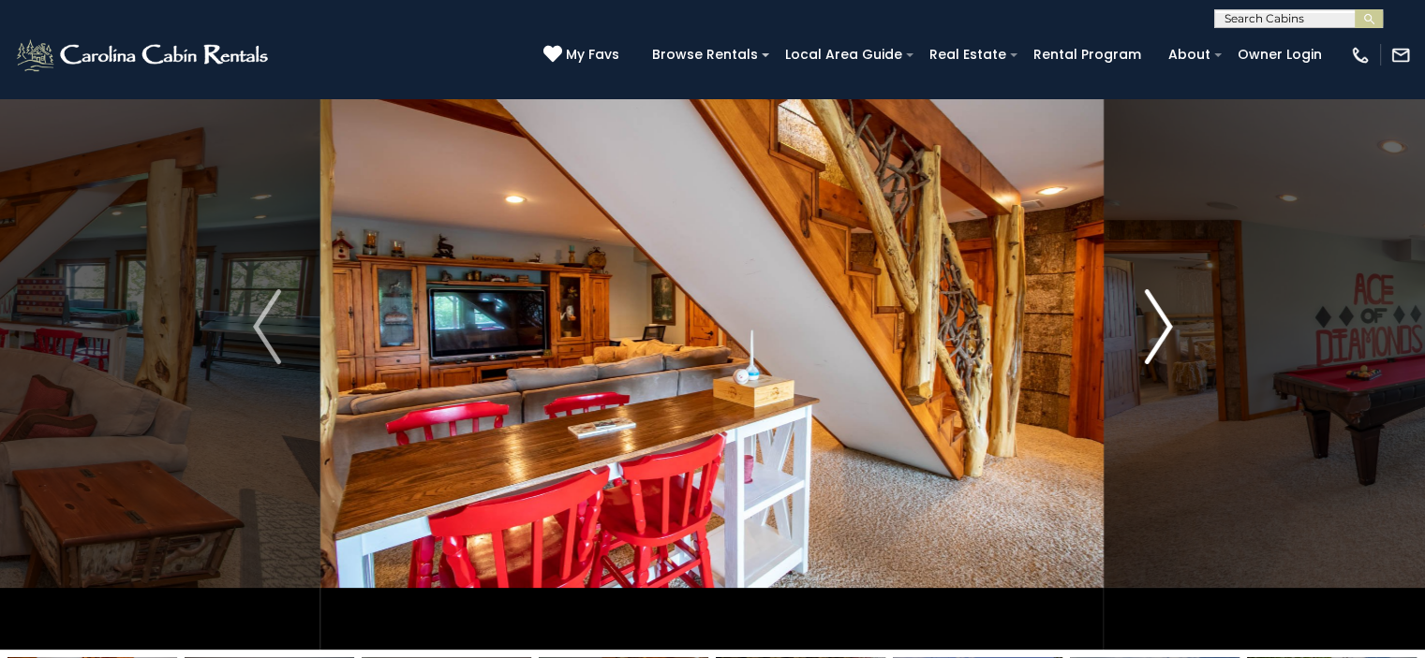
click at [1159, 329] on img "Next" at bounding box center [1158, 326] width 28 height 75
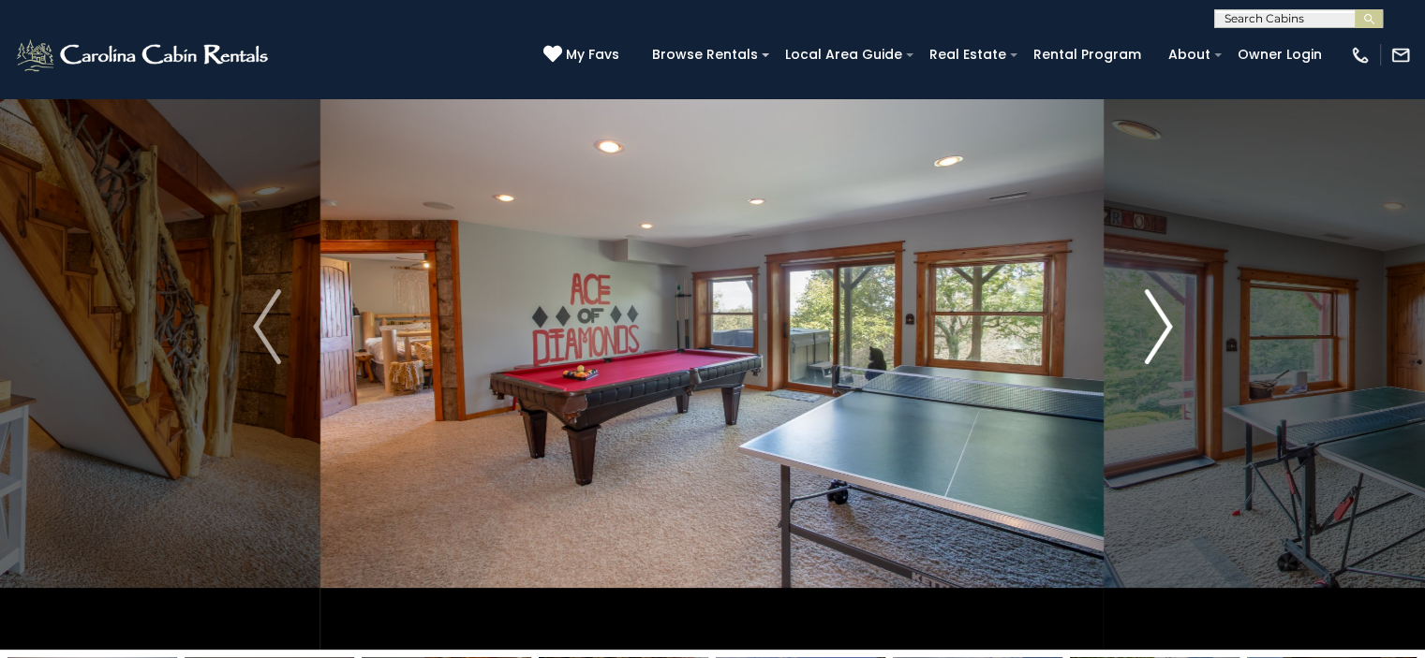
click at [1159, 329] on img "Next" at bounding box center [1158, 326] width 28 height 75
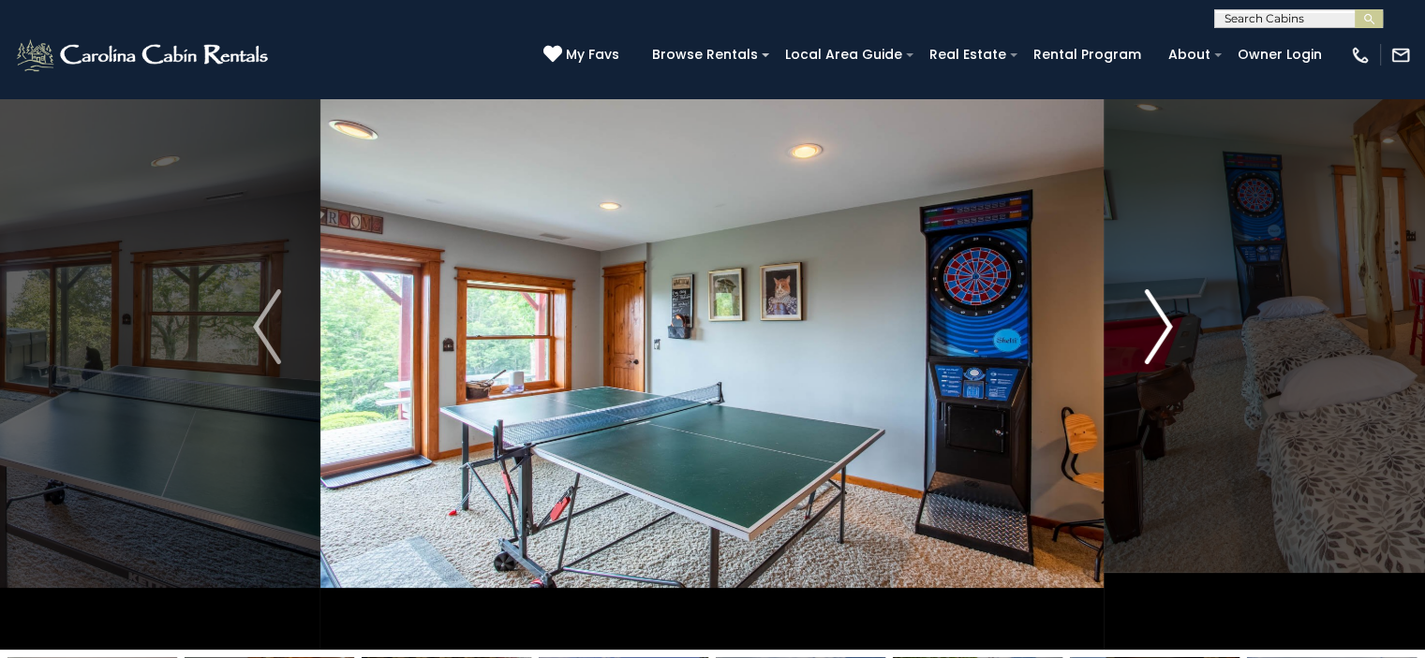
click at [1159, 329] on img "Next" at bounding box center [1158, 326] width 28 height 75
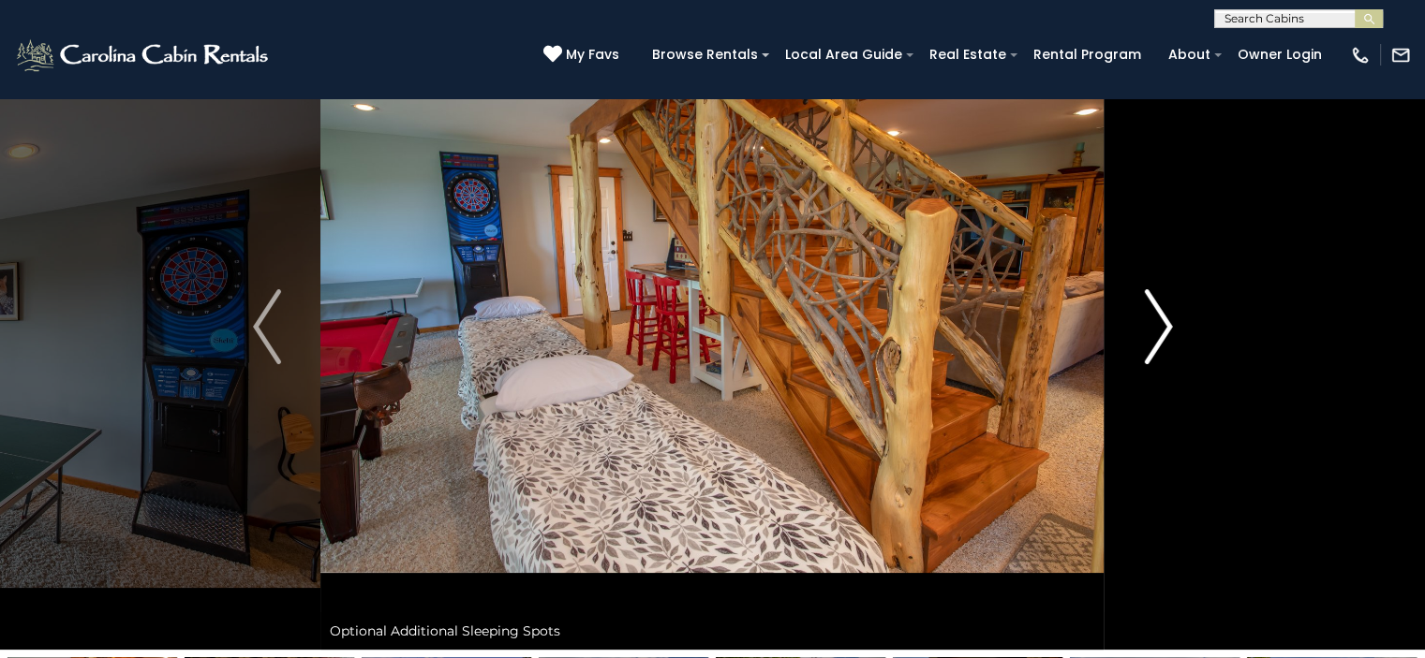
click at [1159, 329] on img "Next" at bounding box center [1158, 326] width 28 height 75
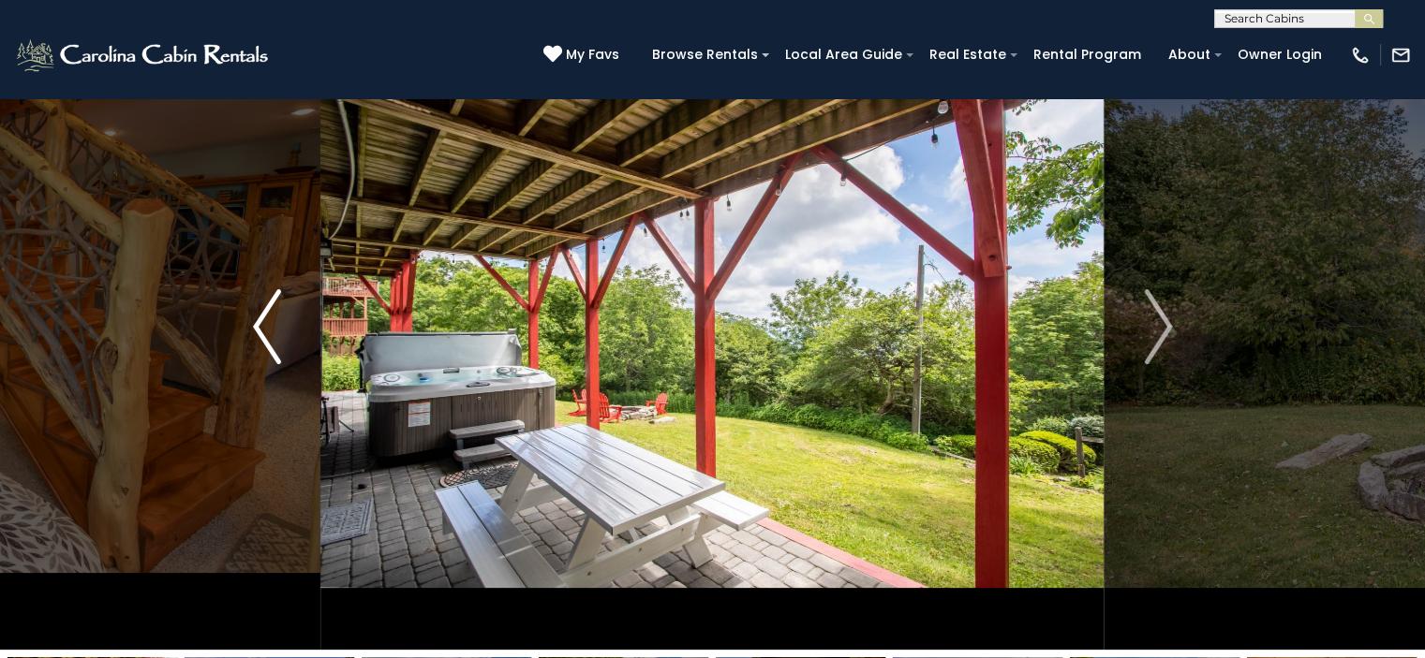
click at [271, 334] on img "Previous" at bounding box center [267, 326] width 28 height 75
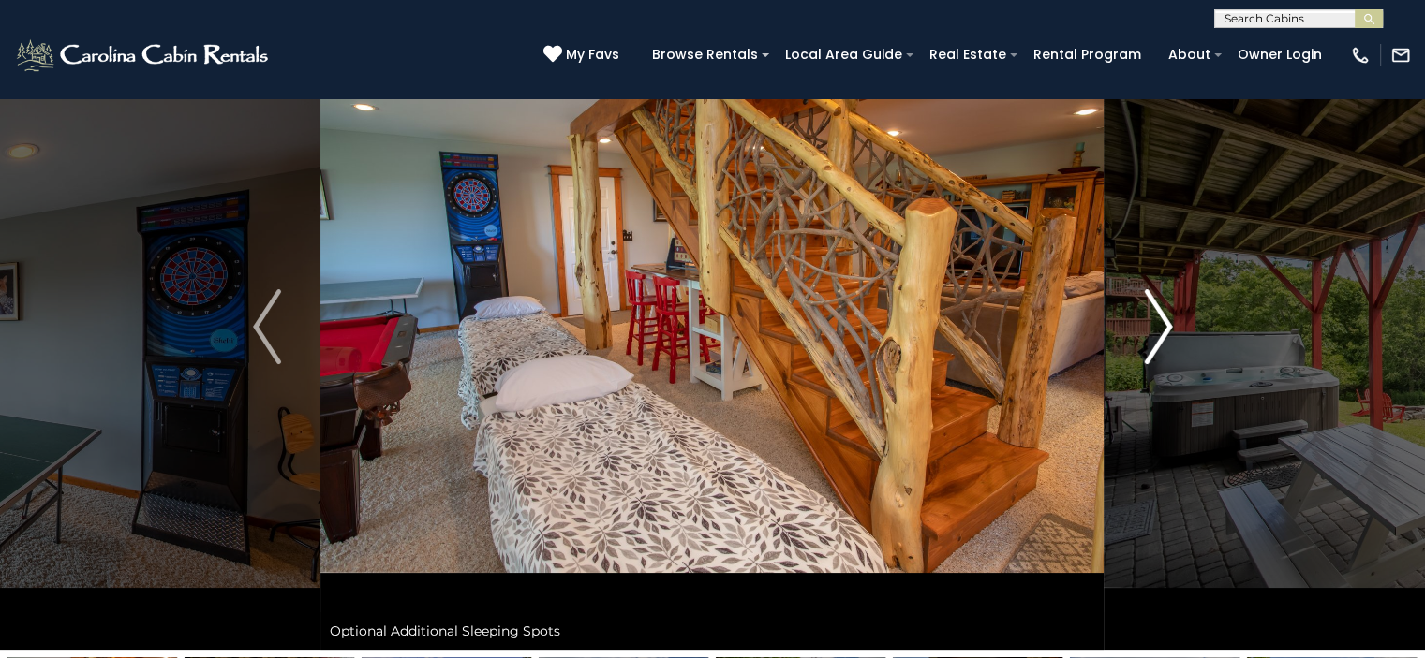
click at [1154, 339] on img "Next" at bounding box center [1158, 326] width 28 height 75
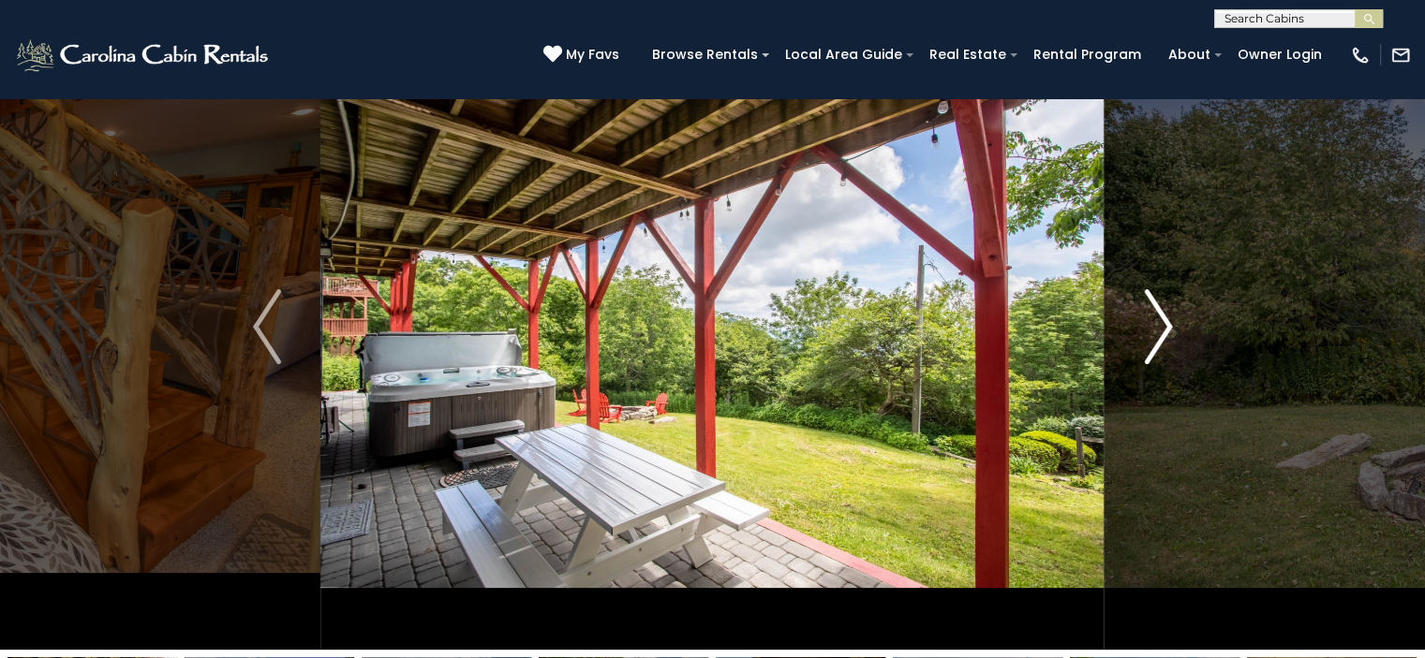
click at [1154, 339] on img "Next" at bounding box center [1158, 326] width 28 height 75
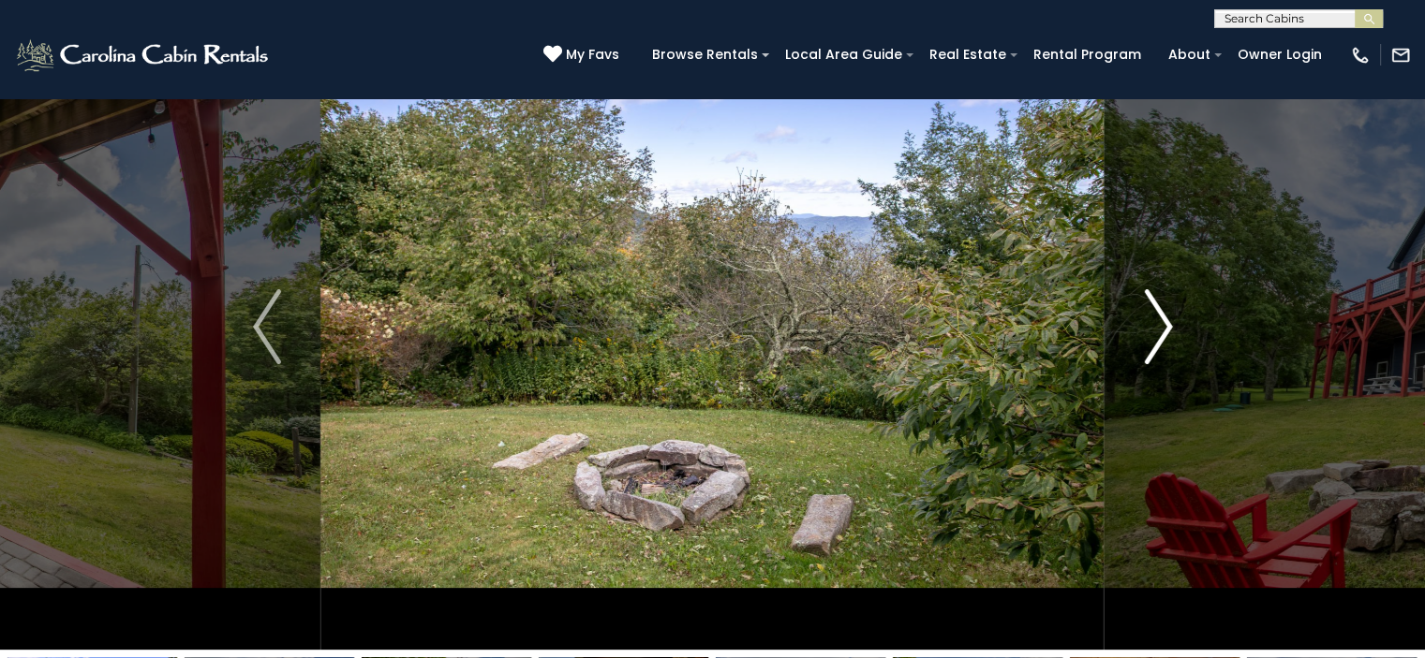
click at [1154, 339] on img "Next" at bounding box center [1158, 326] width 28 height 75
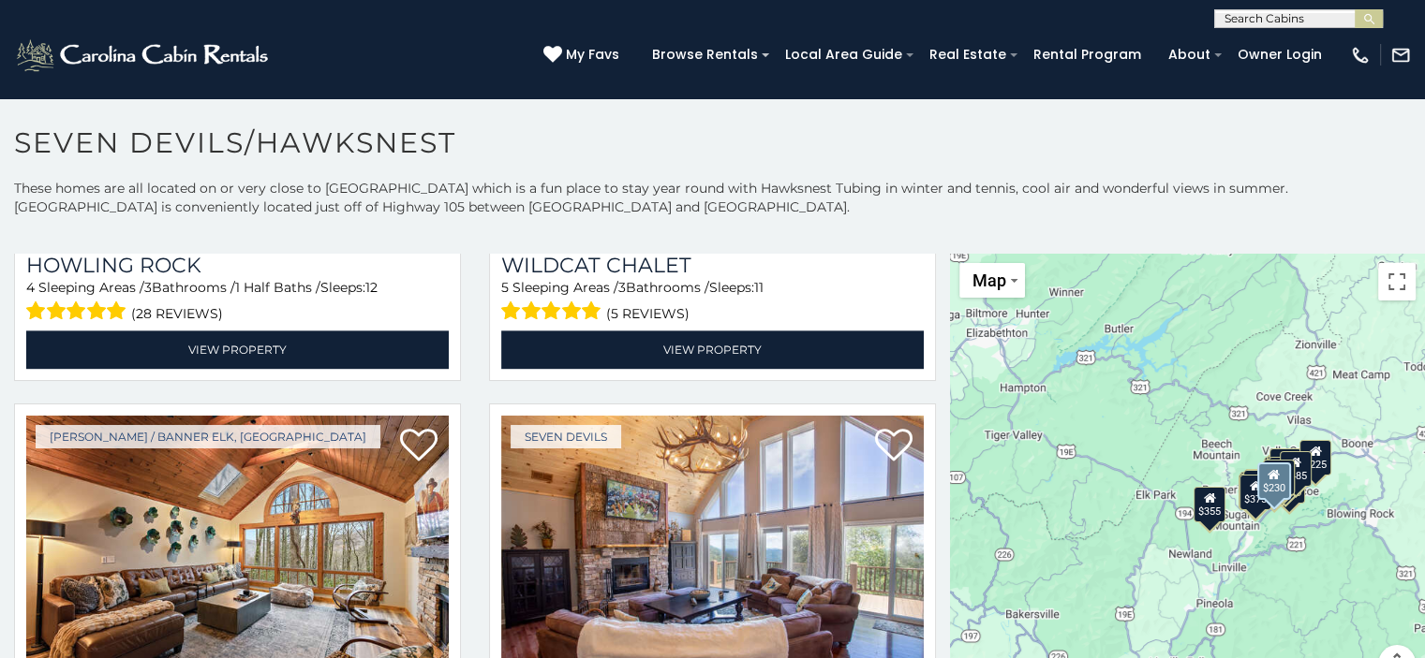
scroll to position [2810, 0]
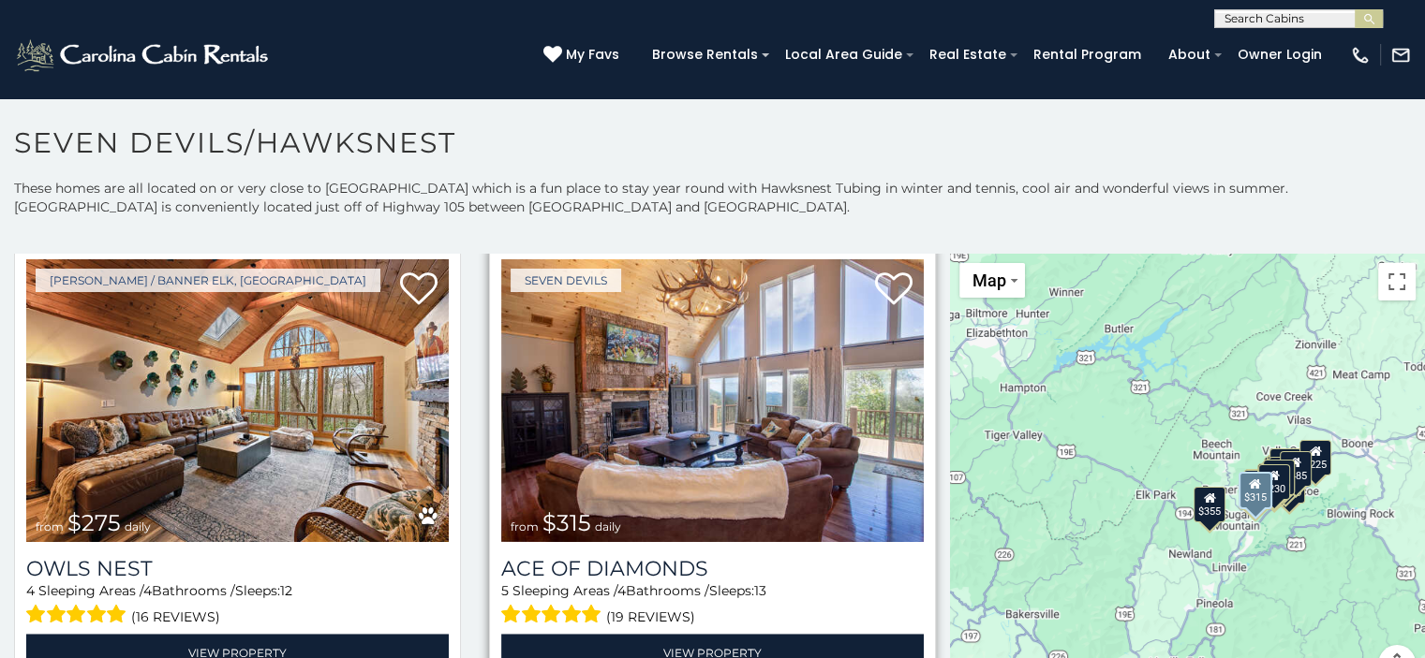
click at [667, 432] on img at bounding box center [712, 400] width 422 height 283
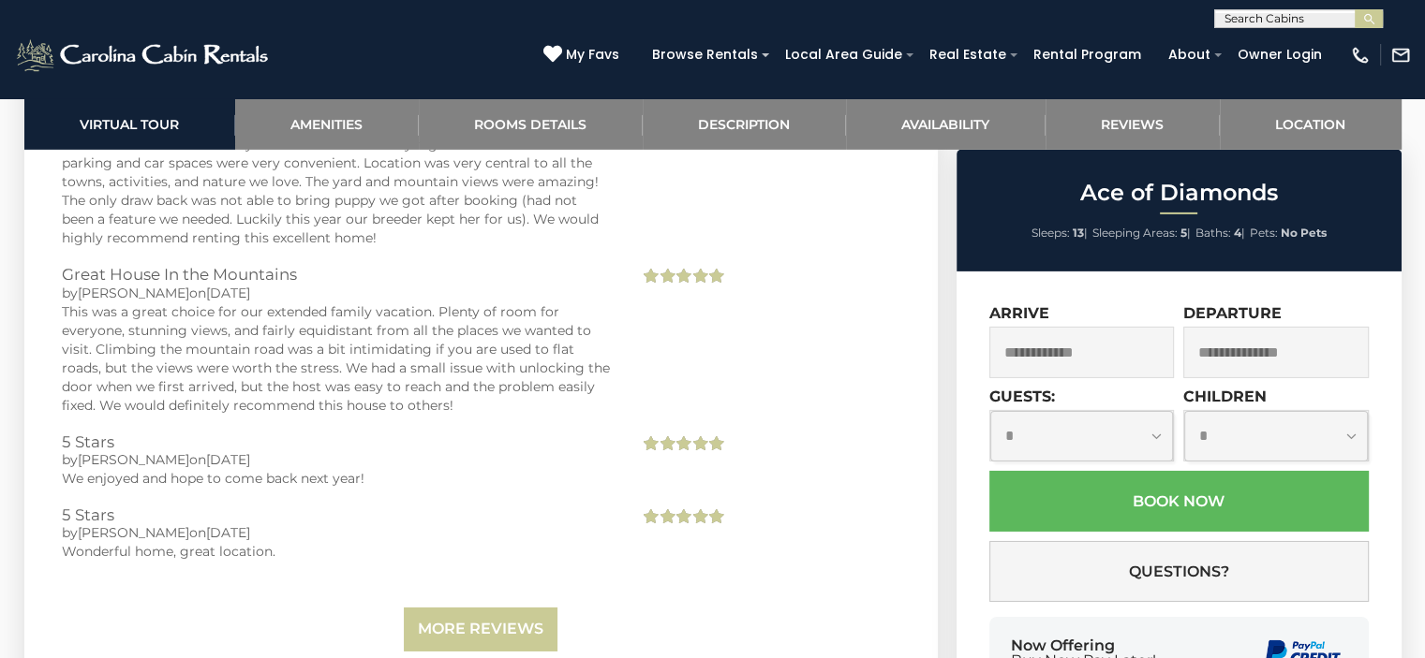
scroll to position [6167, 0]
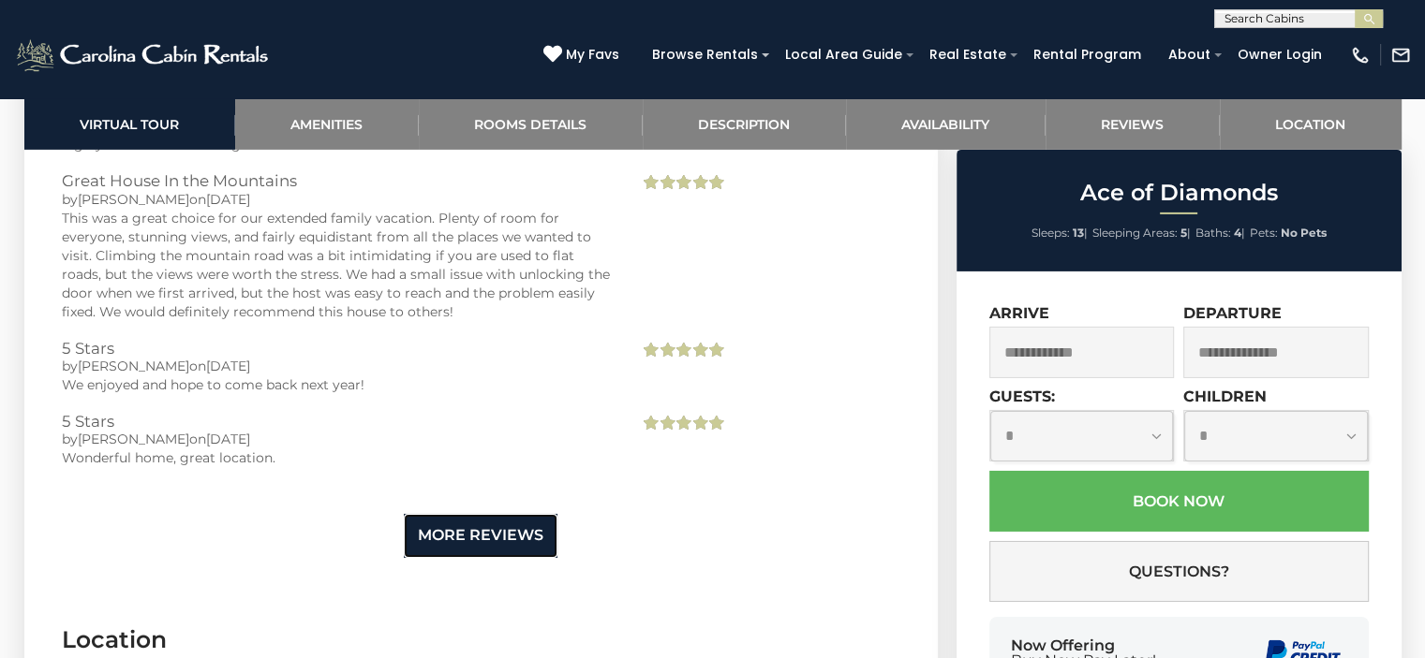
click at [497, 514] on link "More Reviews" at bounding box center [481, 536] width 154 height 44
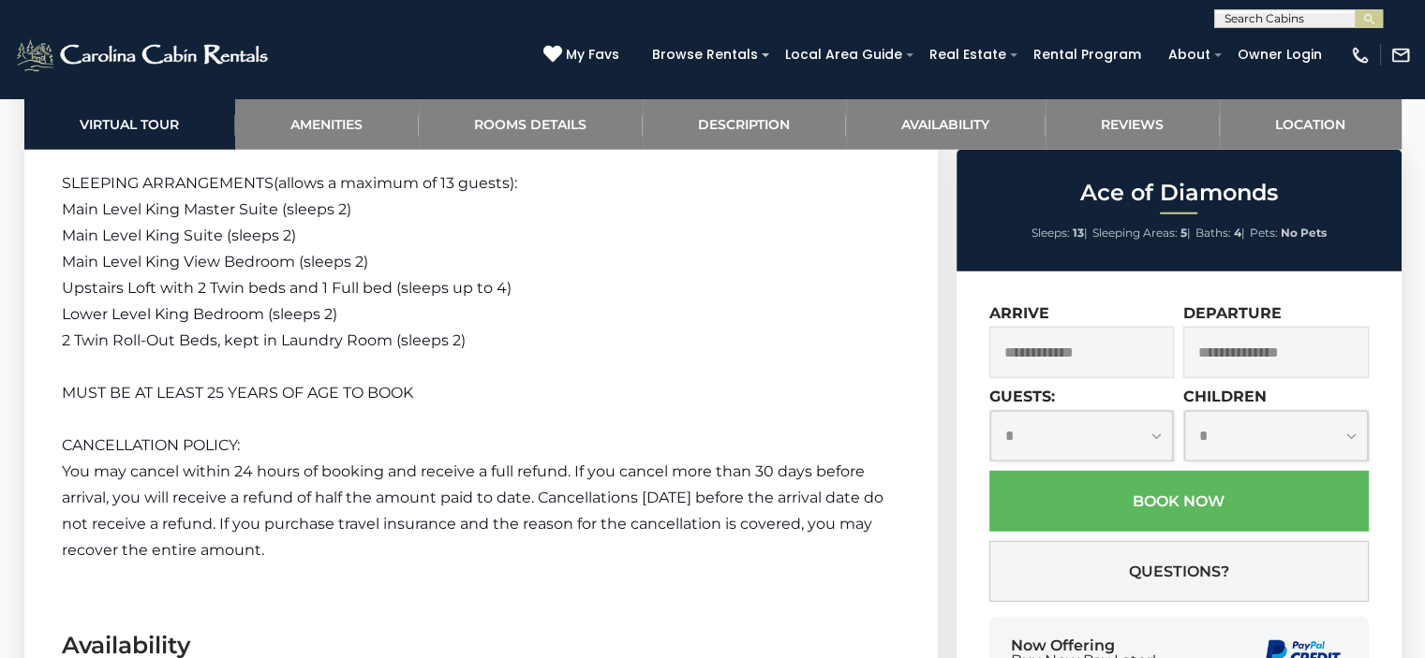
scroll to position [5512, 0]
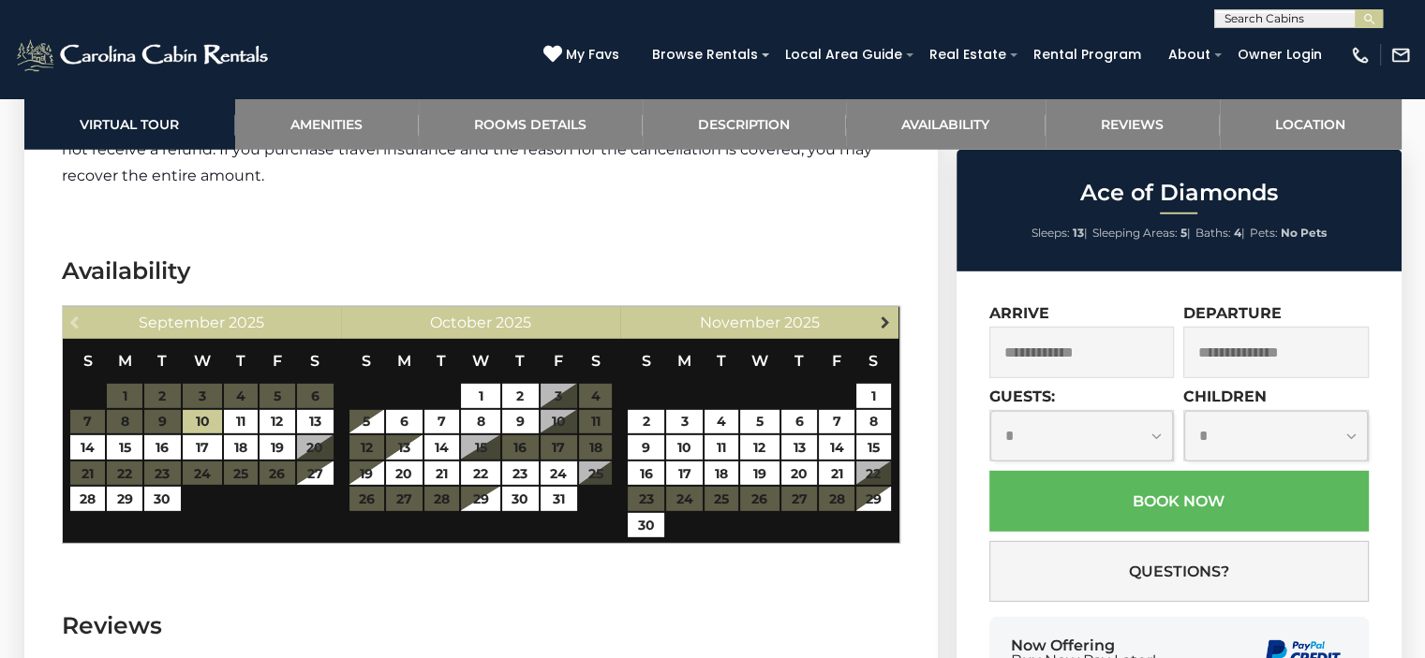
click at [882, 315] on span "Next" at bounding box center [885, 322] width 15 height 15
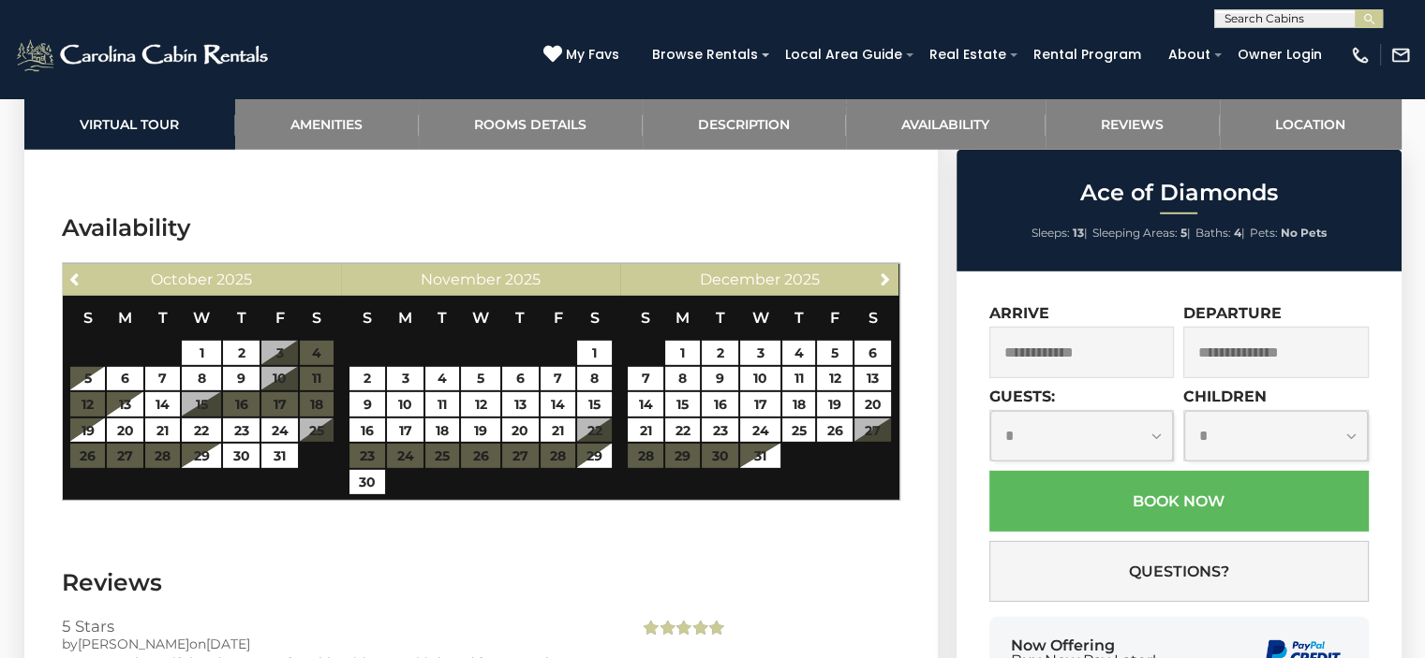
scroll to position [5418, 0]
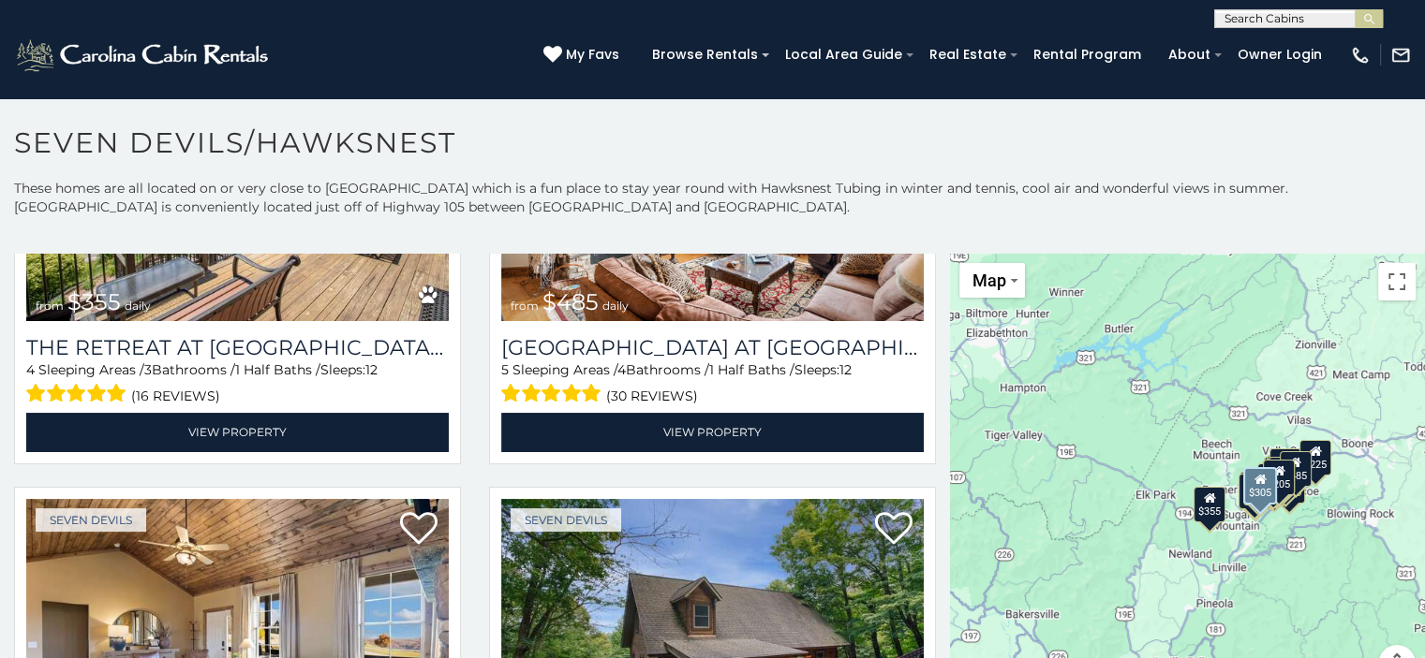
scroll to position [656, 0]
